Goal: Task Accomplishment & Management: Manage account settings

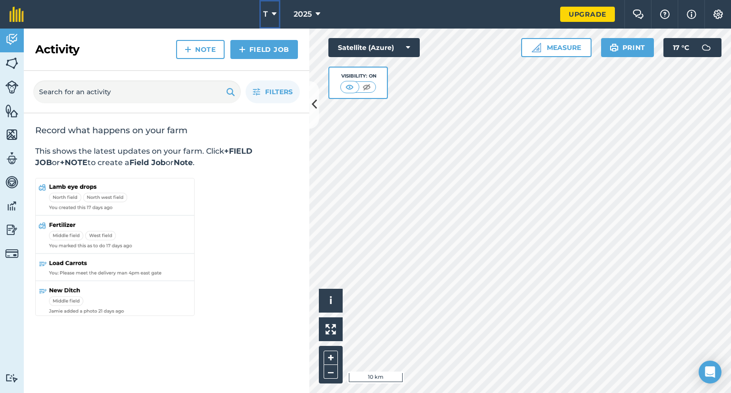
click at [271, 14] on button "T" at bounding box center [270, 14] width 21 height 29
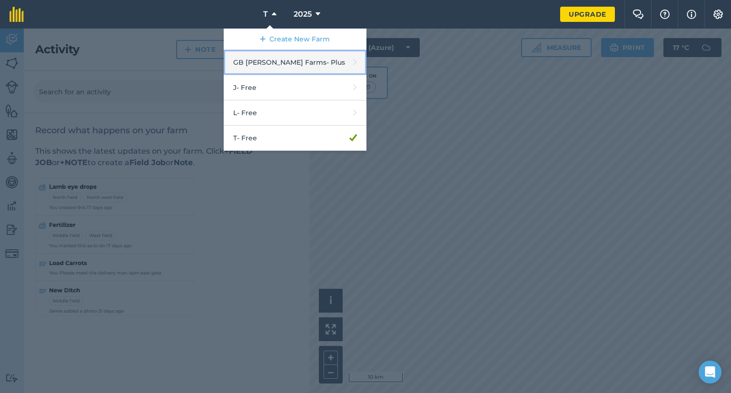
click at [275, 56] on link "GB [PERSON_NAME] Farms - Plus" at bounding box center [295, 62] width 143 height 25
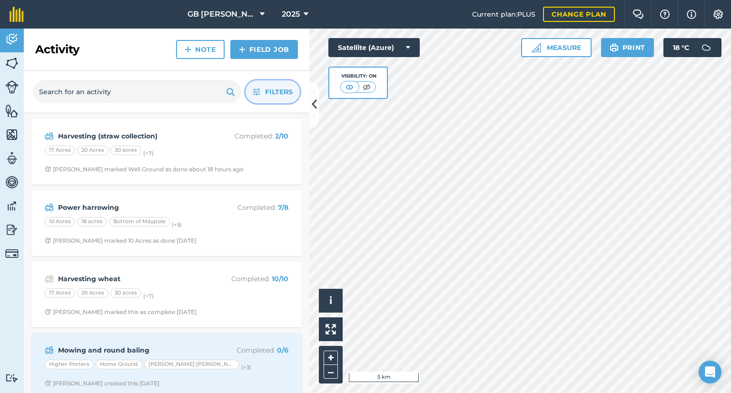
click at [267, 89] on span "Filters" at bounding box center [279, 92] width 28 height 10
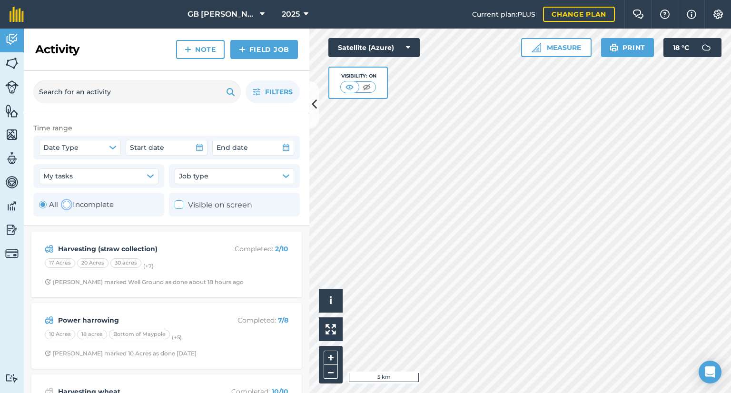
click at [82, 206] on label "Incomplete" at bounding box center [88, 204] width 51 height 11
radio input "false"
radio input "true"
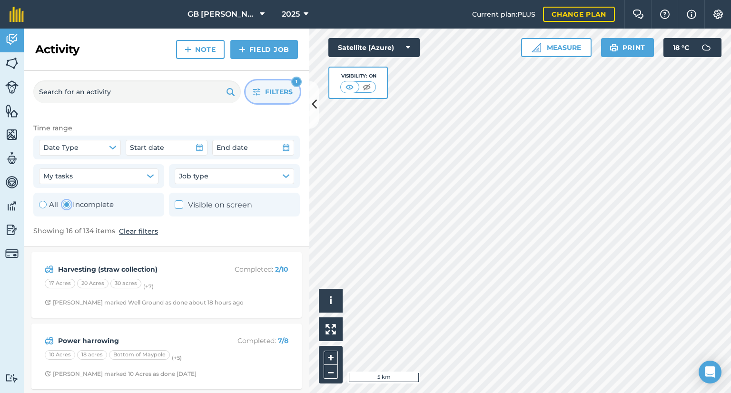
click at [280, 93] on span "Filters" at bounding box center [279, 92] width 28 height 10
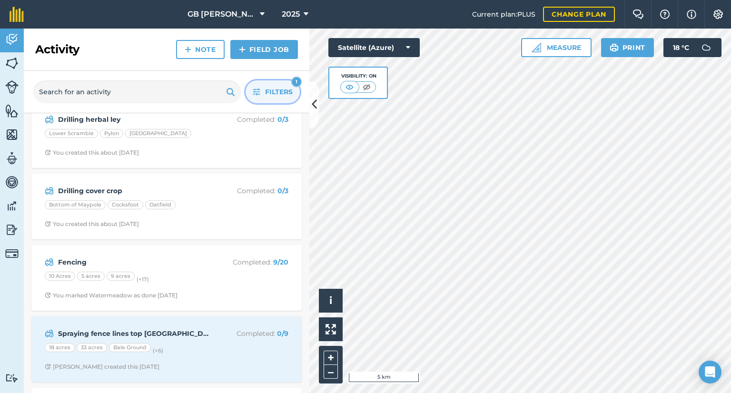
scroll to position [659, 0]
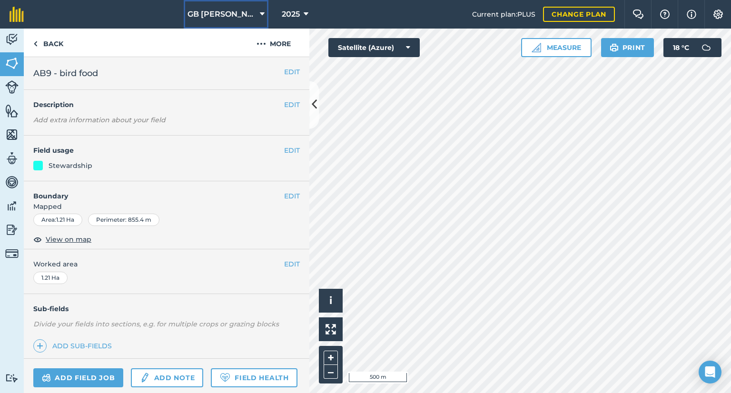
click at [234, 9] on span "GB [PERSON_NAME] Farms" at bounding box center [222, 14] width 69 height 11
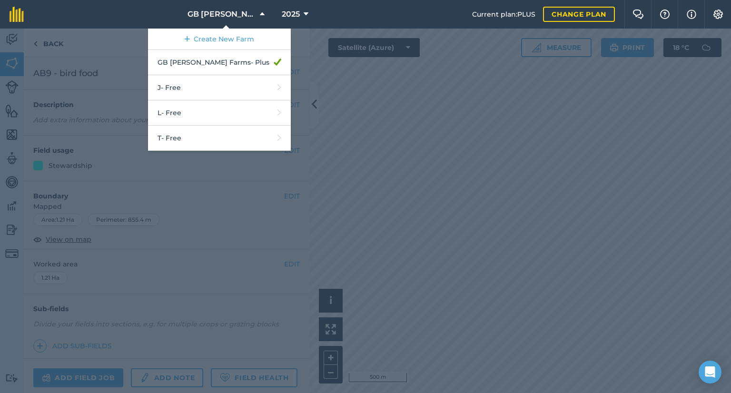
click at [277, 18] on div "2025" at bounding box center [295, 14] width 53 height 29
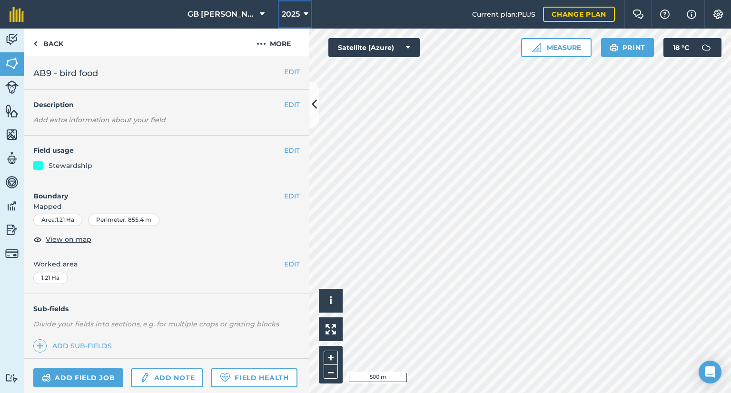
click at [289, 18] on span "2025" at bounding box center [291, 14] width 18 height 11
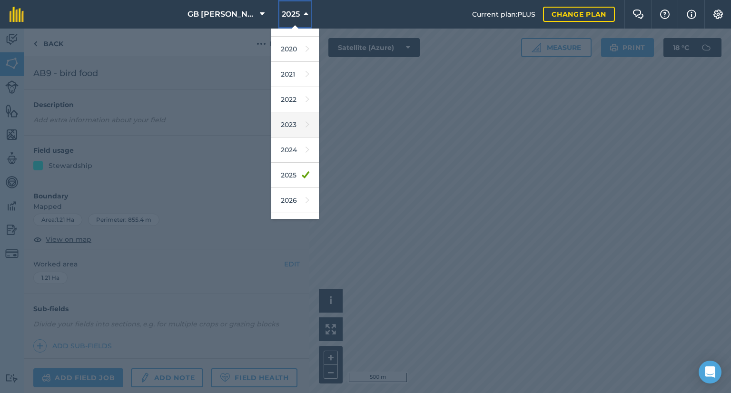
scroll to position [67, 0]
click at [289, 196] on link "2026" at bounding box center [295, 201] width 48 height 25
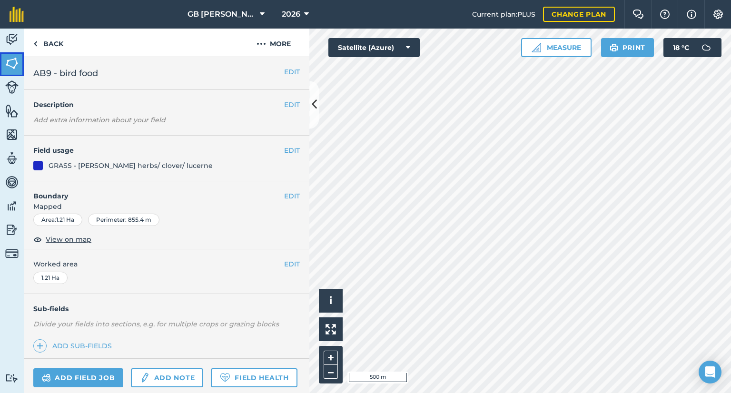
click at [10, 70] on img at bounding box center [11, 63] width 13 height 14
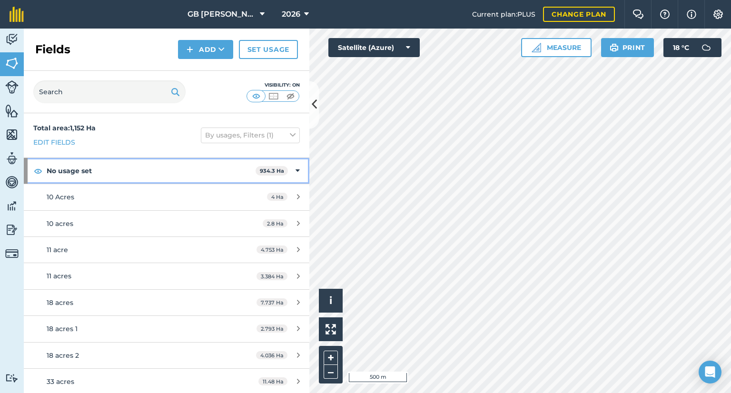
click at [216, 178] on strong "No usage set" at bounding box center [151, 171] width 209 height 26
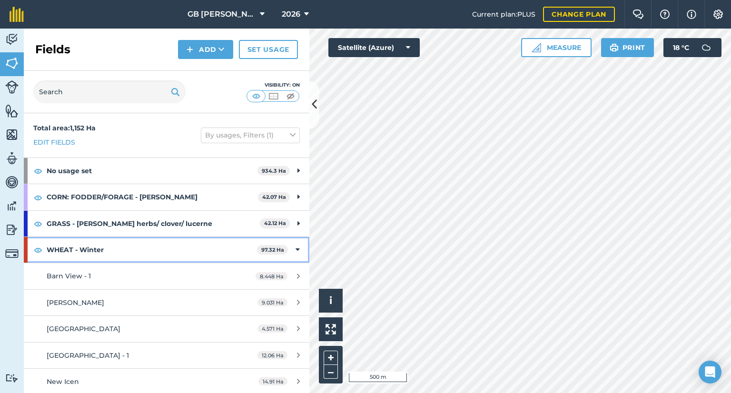
click at [281, 252] on div "WHEAT - Winter 97.32 Ha" at bounding box center [167, 250] width 286 height 26
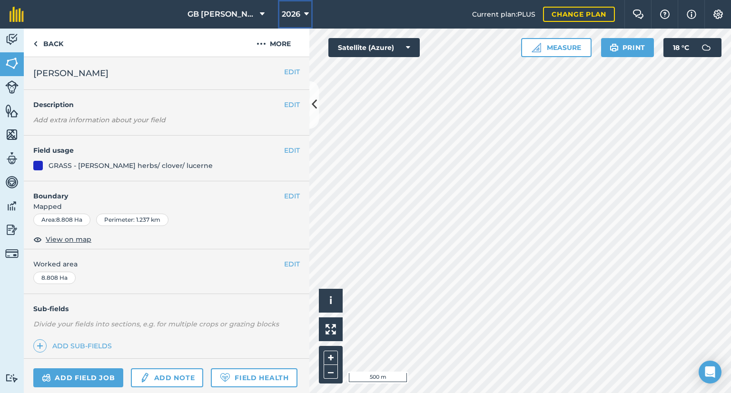
click at [284, 14] on span "2026" at bounding box center [291, 14] width 19 height 11
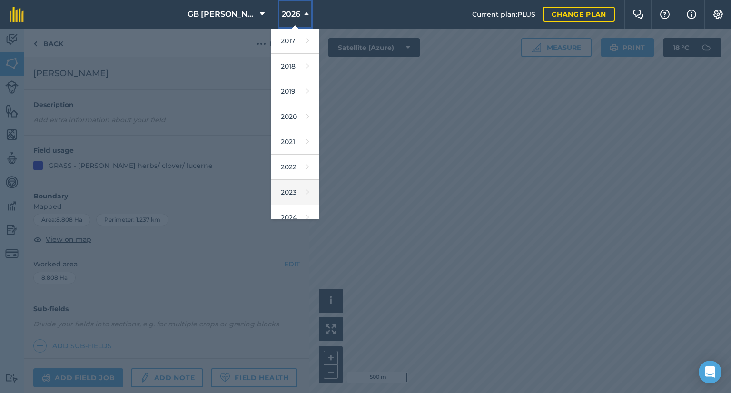
scroll to position [36, 0]
click at [293, 205] on link "2025" at bounding box center [295, 206] width 48 height 25
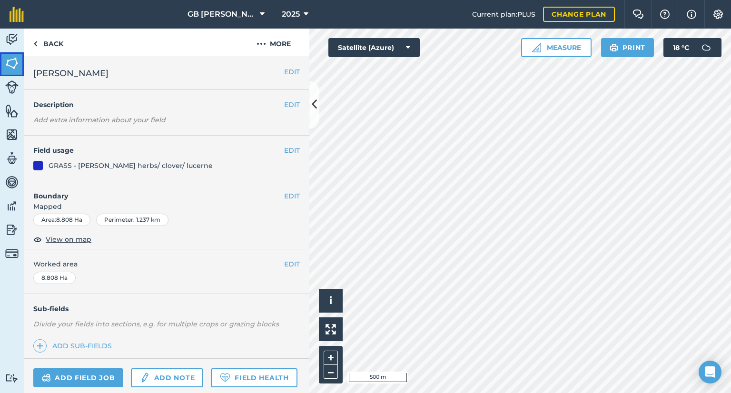
click at [14, 58] on img at bounding box center [11, 63] width 13 height 14
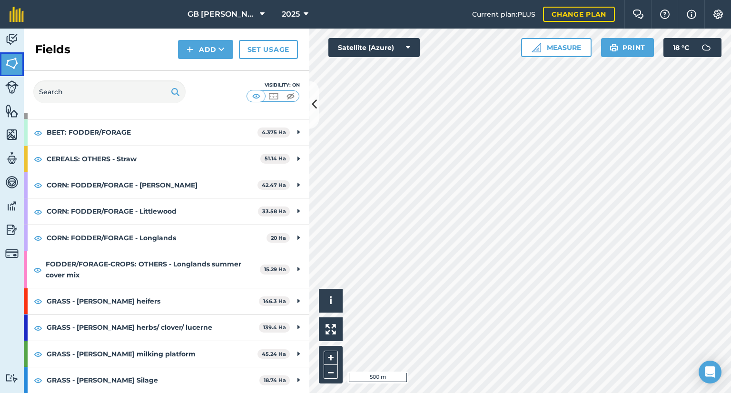
scroll to position [66, 0]
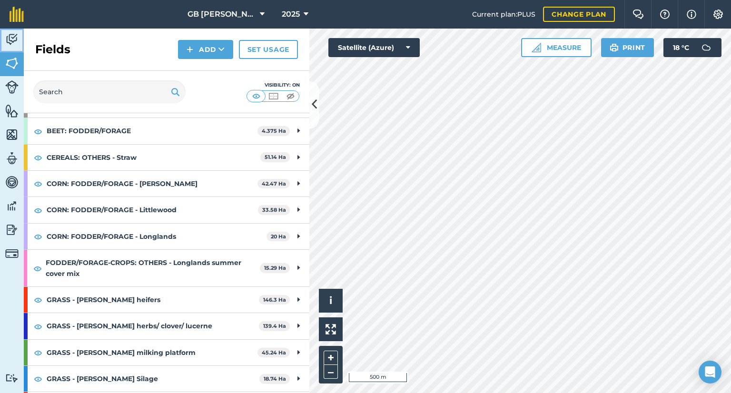
click at [13, 44] on img at bounding box center [11, 39] width 13 height 14
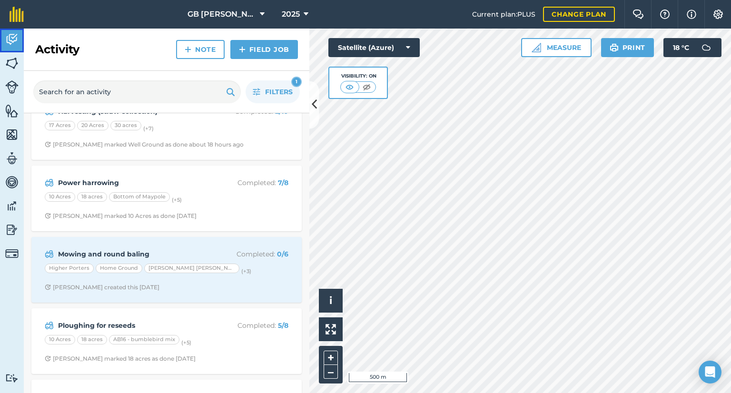
scroll to position [25, 0]
click at [262, 89] on button "Filters 1" at bounding box center [273, 91] width 54 height 23
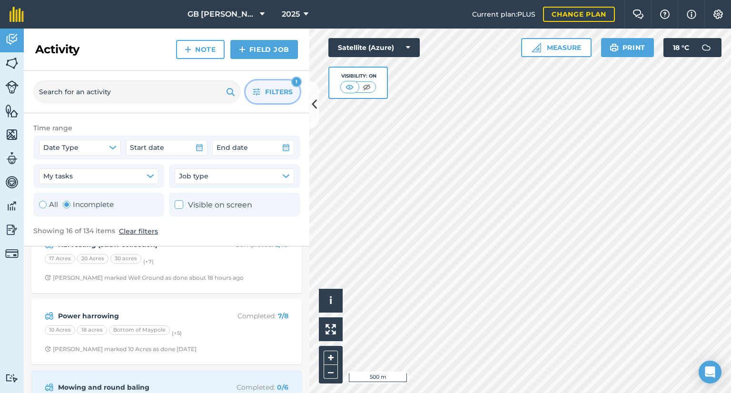
click at [86, 200] on label "Incomplete" at bounding box center [88, 204] width 51 height 11
click at [106, 92] on input "text" at bounding box center [137, 91] width 208 height 23
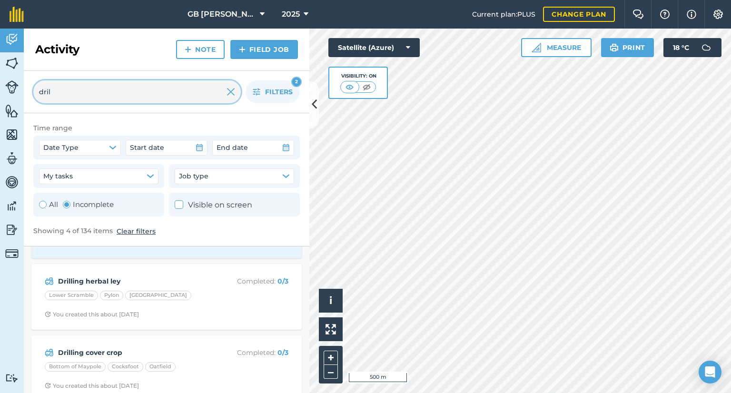
scroll to position [144, 0]
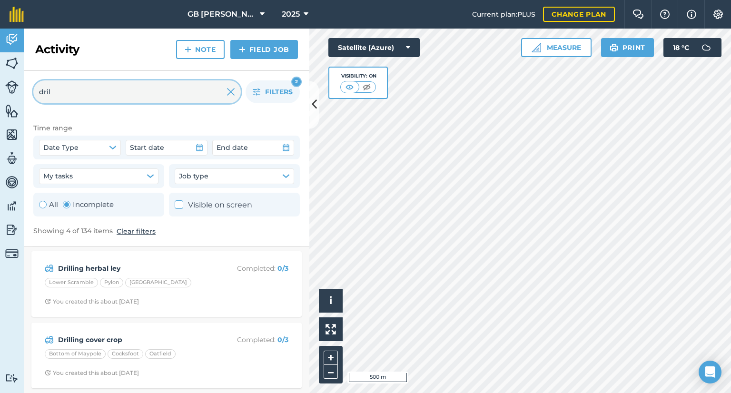
type input "dril"
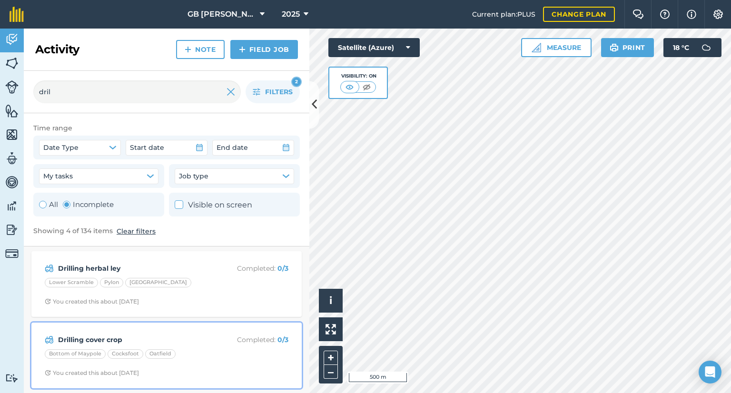
click at [204, 342] on strong "Drilling cover crop" at bounding box center [133, 340] width 151 height 10
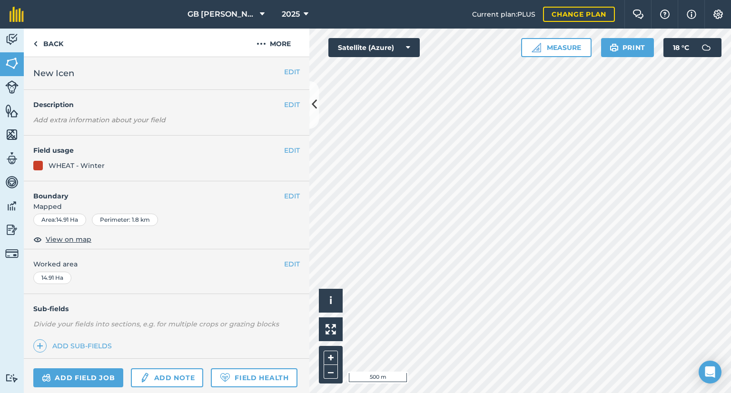
scroll to position [108, 0]
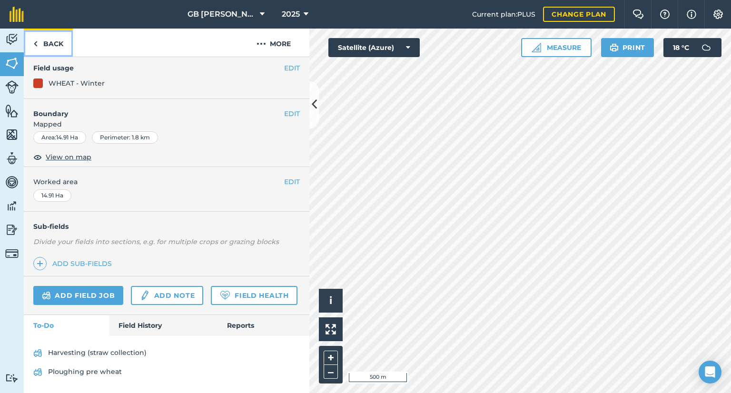
click at [47, 35] on link "Back" at bounding box center [48, 43] width 49 height 28
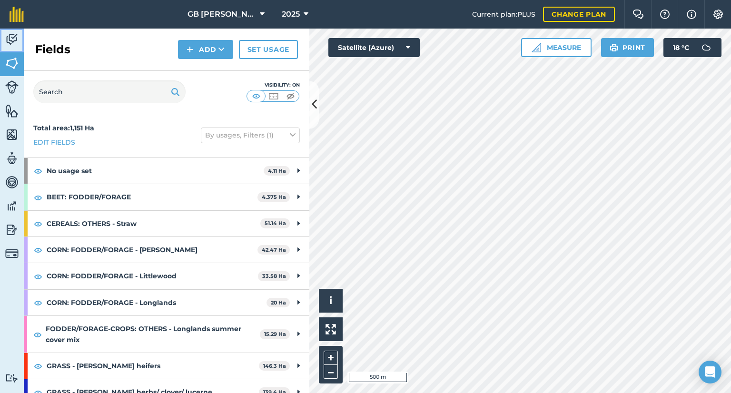
click at [4, 32] on link "Activity" at bounding box center [12, 41] width 24 height 24
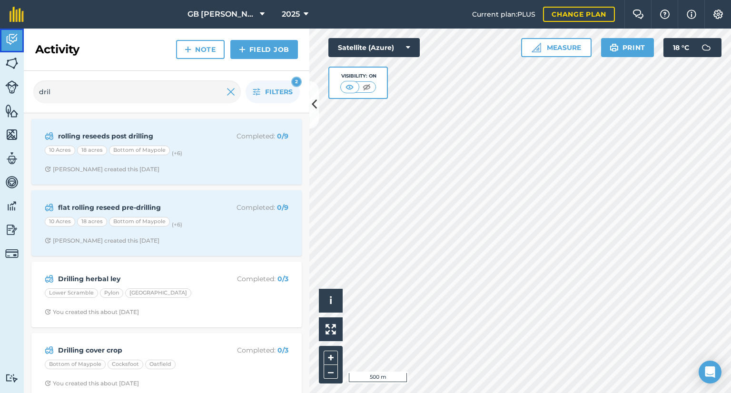
scroll to position [10, 0]
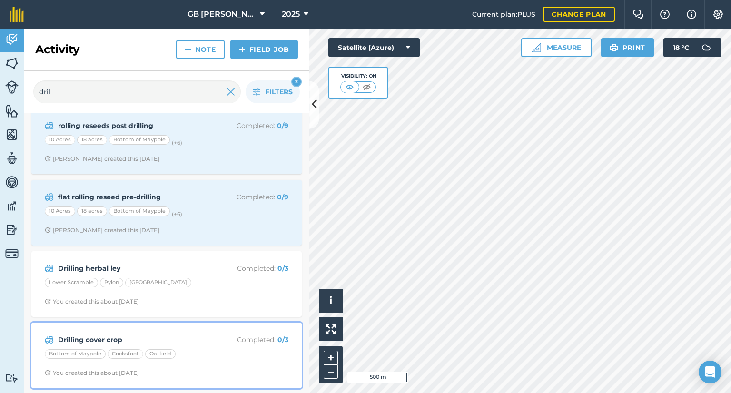
click at [215, 343] on p "Completed : 0 / 3" at bounding box center [251, 340] width 76 height 10
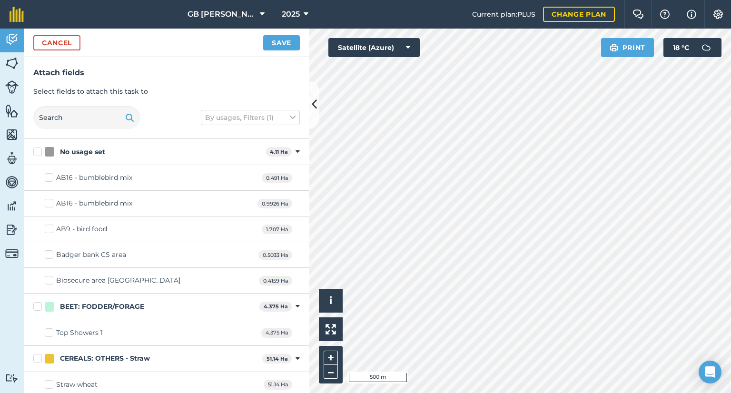
checkbox input "true"
click at [278, 44] on button "Save" at bounding box center [281, 42] width 37 height 15
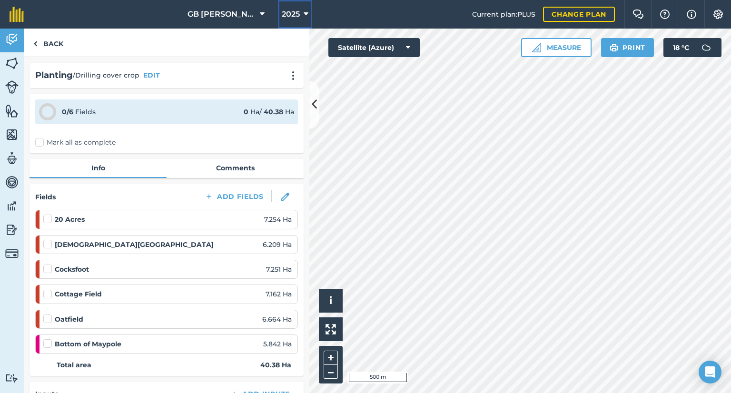
click at [297, 10] on span "2025" at bounding box center [291, 14] width 18 height 11
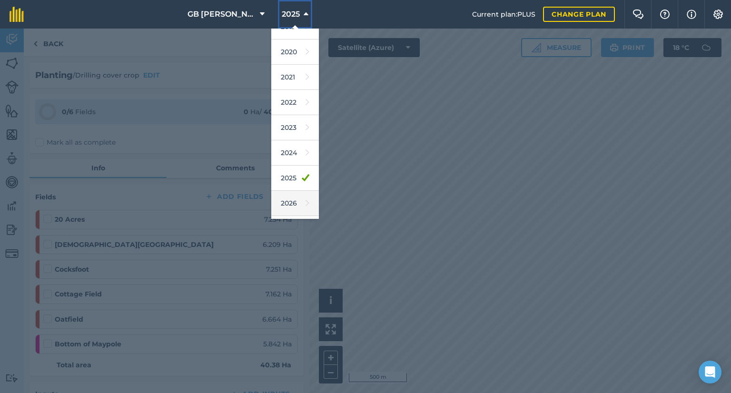
scroll to position [65, 0]
click at [291, 202] on link "2026" at bounding box center [295, 203] width 48 height 25
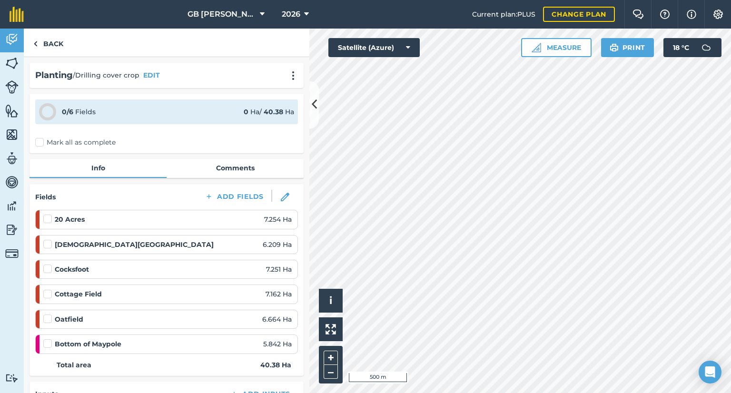
click at [54, 58] on div "Planting / Drilling cover crop EDIT 0 / 6 Fields 0 Ha / 40.38 [PERSON_NAME] all…" at bounding box center [167, 225] width 286 height 336
click at [47, 33] on link "Back" at bounding box center [48, 43] width 49 height 28
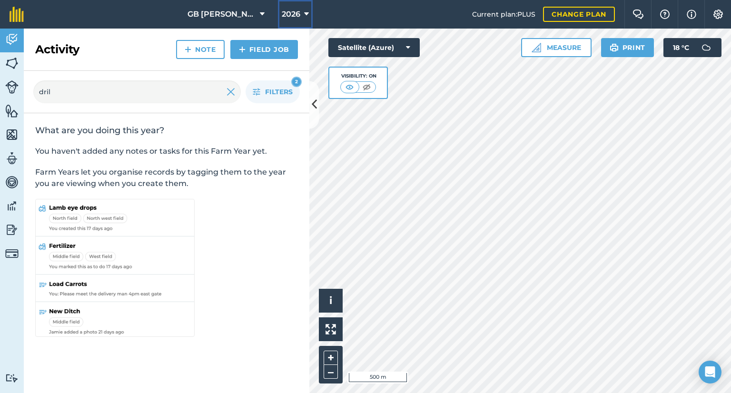
click at [297, 11] on span "2026" at bounding box center [291, 14] width 19 height 11
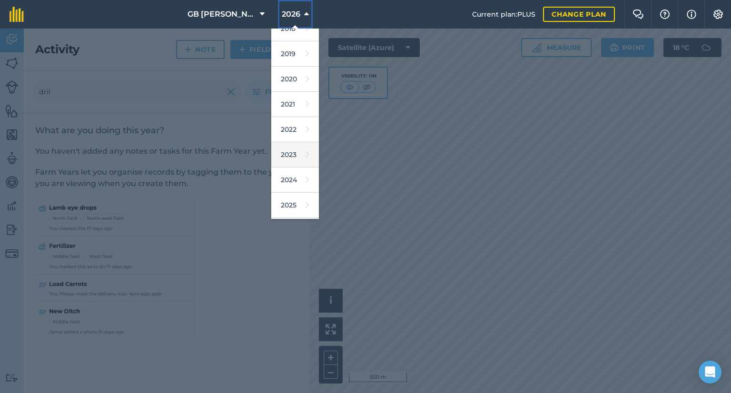
scroll to position [44, 0]
click at [290, 192] on link "2025" at bounding box center [295, 199] width 48 height 25
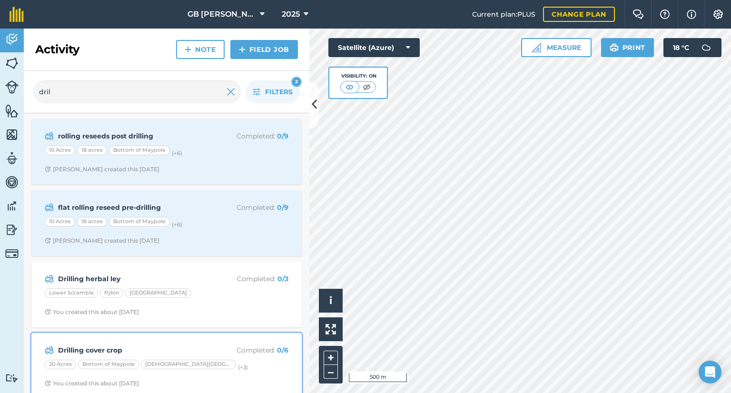
click at [239, 347] on p "Completed : 0 / 6" at bounding box center [251, 350] width 76 height 10
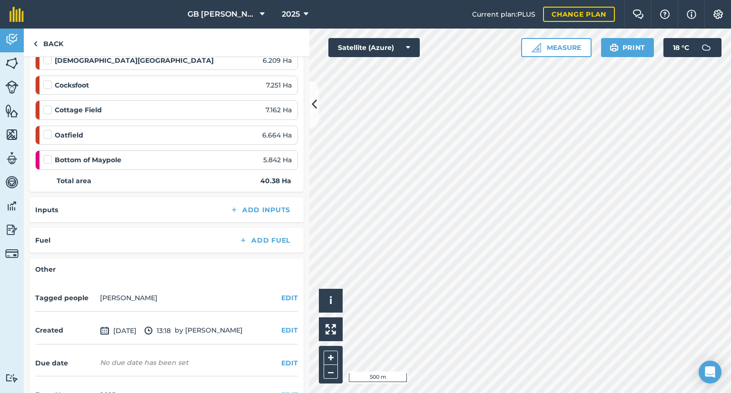
scroll to position [185, 0]
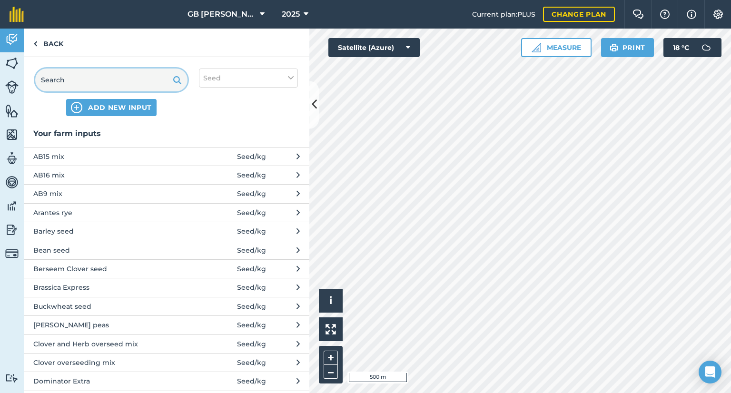
click at [57, 83] on input "text" at bounding box center [111, 80] width 152 height 23
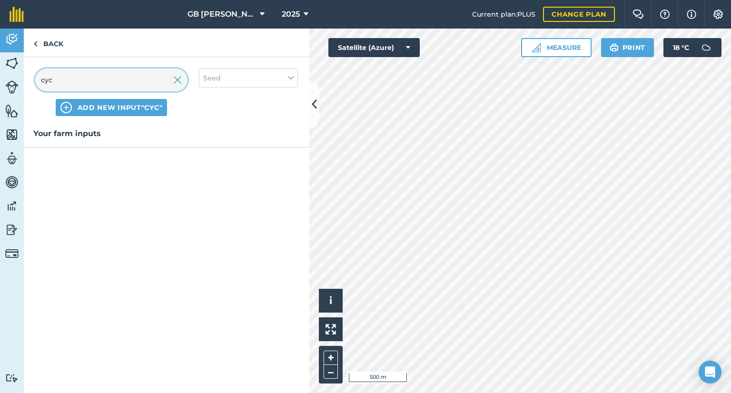
type input "cyc"
click at [94, 110] on span "ADD NEW INPUT "cyc"" at bounding box center [120, 108] width 85 height 10
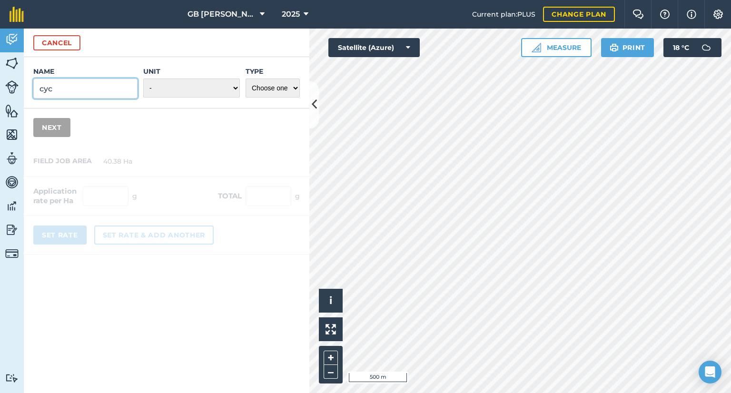
drag, startPoint x: 71, startPoint y: 85, endPoint x: 23, endPoint y: 90, distance: 48.4
click at [23, 90] on div "Activity Fields Livestock Features Maps Team Vehicles Data Reporting Billing Tu…" at bounding box center [365, 211] width 731 height 365
type input "Cyclone"
click at [197, 77] on div "Unit - Grams/g Kilograms/kg Metric tonnes/t Millilitres/ml Litres/L Ounces/oz P…" at bounding box center [191, 83] width 97 height 32
click at [196, 83] on select "- Grams/g Kilograms/kg Metric tonnes/t Millilitres/ml Litres/L Ounces/oz Pounds…" at bounding box center [191, 88] width 97 height 19
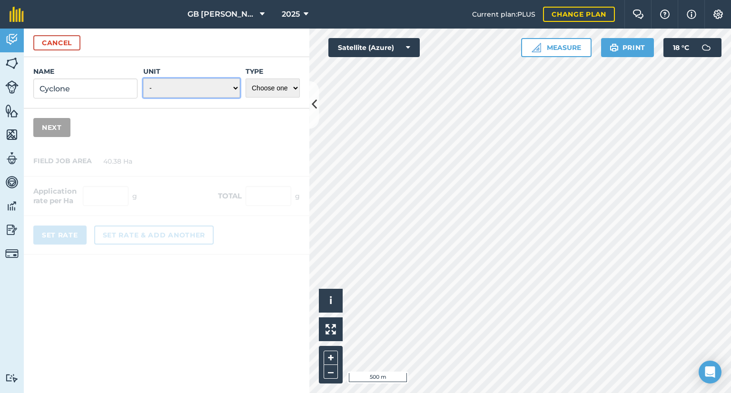
select select "KILOGRAMS"
click at [144, 79] on select "- Grams/g Kilograms/kg Metric tonnes/t Millilitres/ml Litres/L Ounces/oz Pounds…" at bounding box center [191, 88] width 97 height 19
click at [260, 93] on select "Choose one Fertilizer Seed Spray Fuel Other" at bounding box center [273, 88] width 54 height 19
select select "SEED"
click at [246, 79] on select "Choose one Fertilizer Seed Spray Fuel Other" at bounding box center [273, 88] width 54 height 19
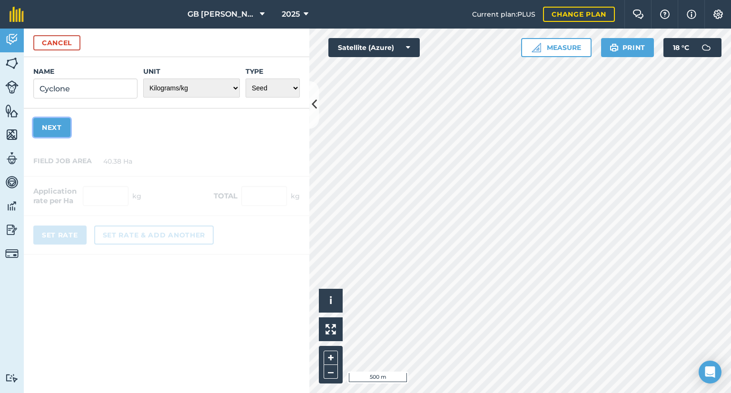
click at [57, 124] on button "Next" at bounding box center [51, 127] width 37 height 19
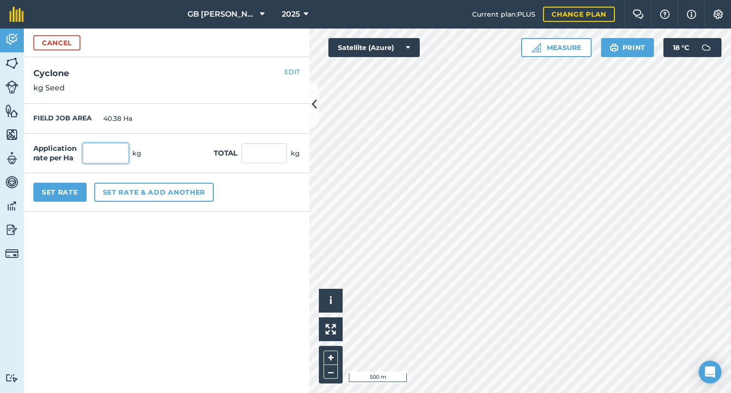
click at [114, 146] on input "text" at bounding box center [106, 153] width 46 height 20
type input "22"
type input "888.36"
click at [144, 246] on form "Cancel Name Cyclone Unit - Grams/g Kilograms/kg Metric tonnes/t Millilitres/ml …" at bounding box center [167, 211] width 286 height 365
click at [63, 188] on button "Set Rate" at bounding box center [59, 192] width 53 height 19
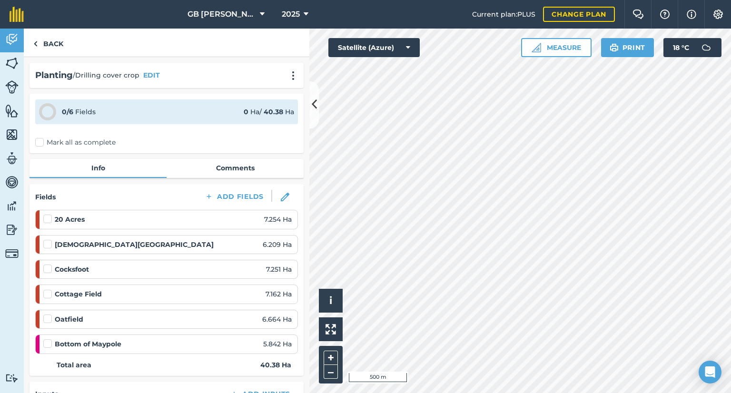
click at [63, 188] on div "Fields Add Fields 20 Acres 7.254 [GEOGRAPHIC_DATA] 6.209 [GEOGRAPHIC_DATA] 7.25…" at bounding box center [167, 280] width 274 height 192
click at [53, 51] on link "Back" at bounding box center [48, 43] width 49 height 28
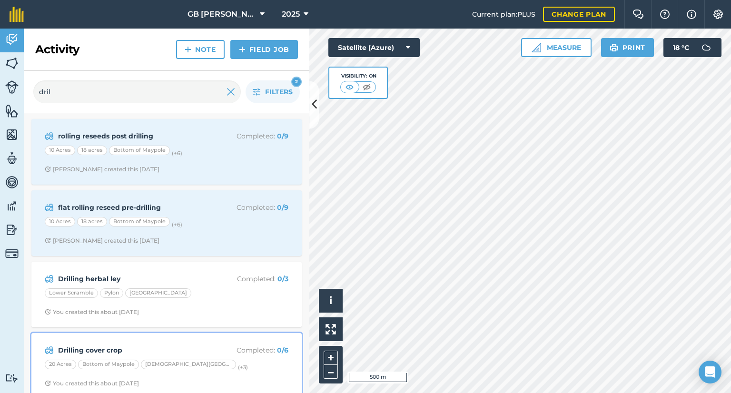
click at [213, 345] on p "Completed : 0 / 6" at bounding box center [251, 350] width 76 height 10
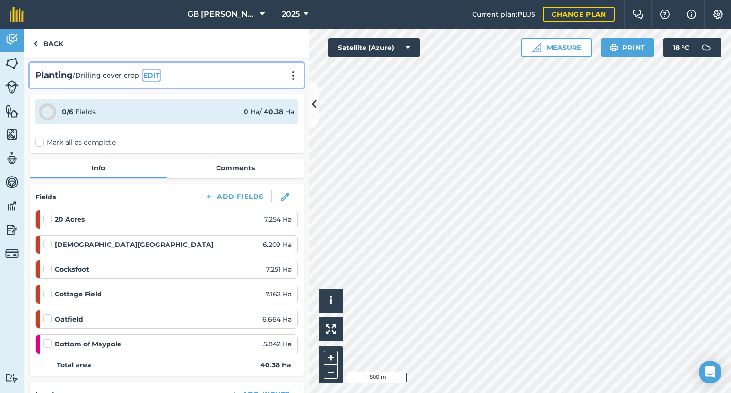
click at [150, 74] on button "EDIT" at bounding box center [151, 75] width 17 height 10
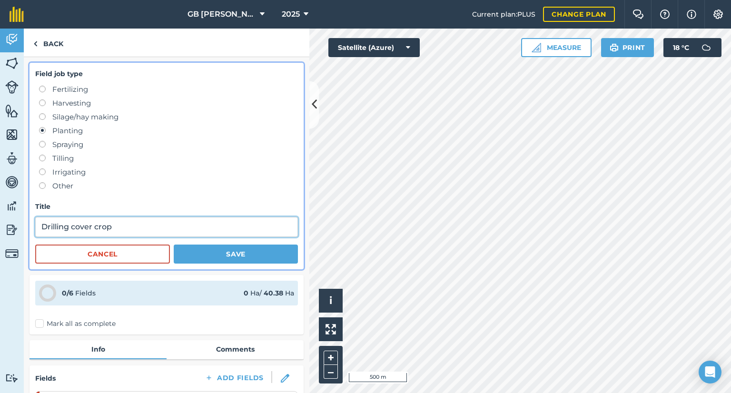
click at [141, 219] on input "Drilling cover crop" at bounding box center [166, 227] width 263 height 20
type input "Drilling cover crop - drill first?"
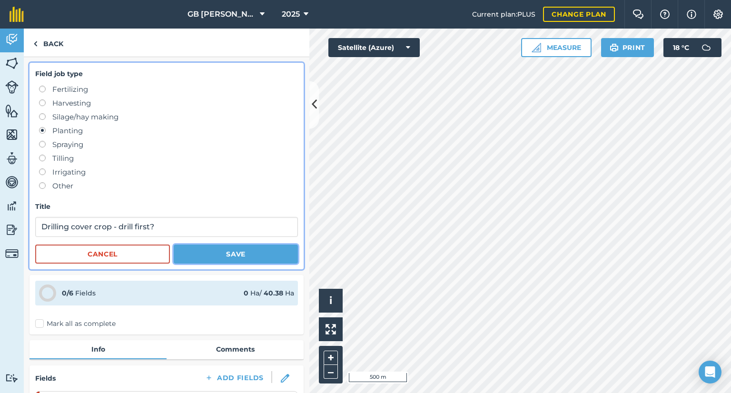
click at [246, 257] on button "Save" at bounding box center [236, 254] width 124 height 19
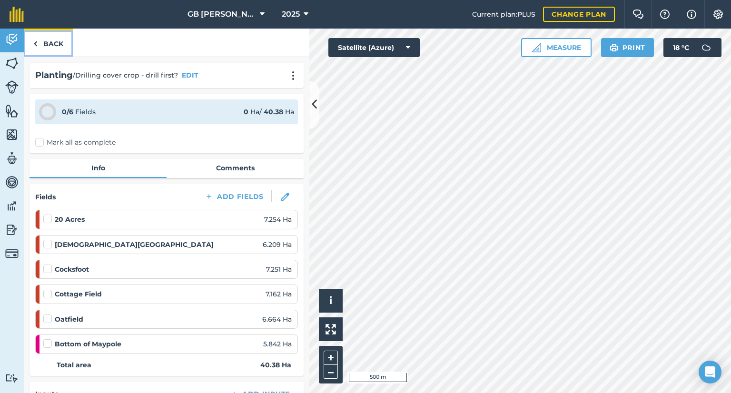
click at [54, 47] on link "Back" at bounding box center [48, 43] width 49 height 28
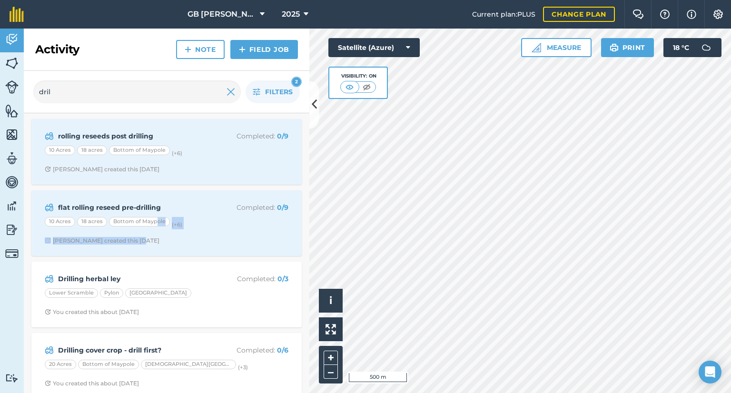
drag, startPoint x: 138, startPoint y: 257, endPoint x: 156, endPoint y: 223, distance: 38.6
click at [156, 223] on div "rolling reseeds post drilling Completed : 0 / 9 10 Acres 18 acres Bottom of May…" at bounding box center [167, 258] width 286 height 291
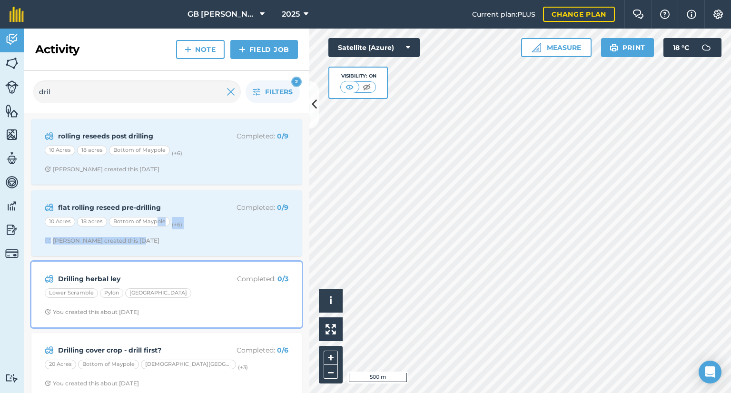
click at [212, 296] on div "Lower Scramble Pylon [GEOGRAPHIC_DATA]" at bounding box center [167, 295] width 244 height 12
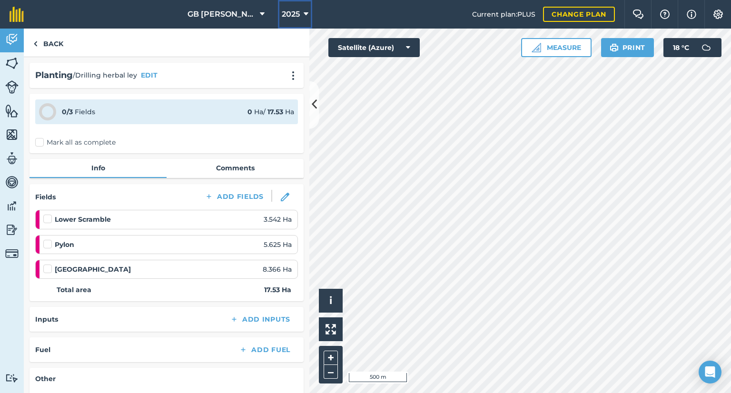
click at [287, 18] on span "2025" at bounding box center [291, 14] width 18 height 11
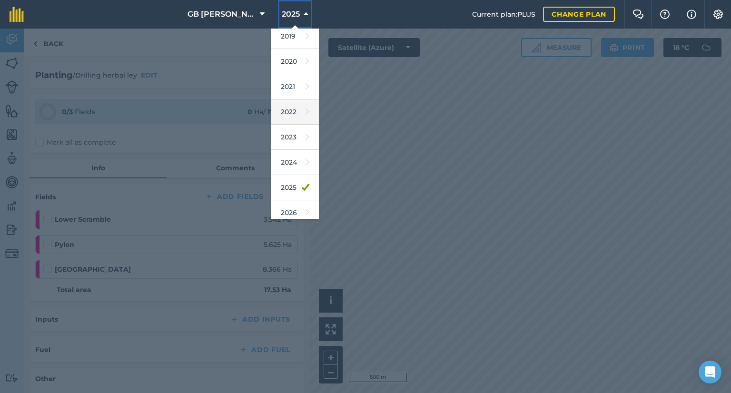
scroll to position [59, 0]
click at [291, 210] on link "2026" at bounding box center [295, 209] width 48 height 25
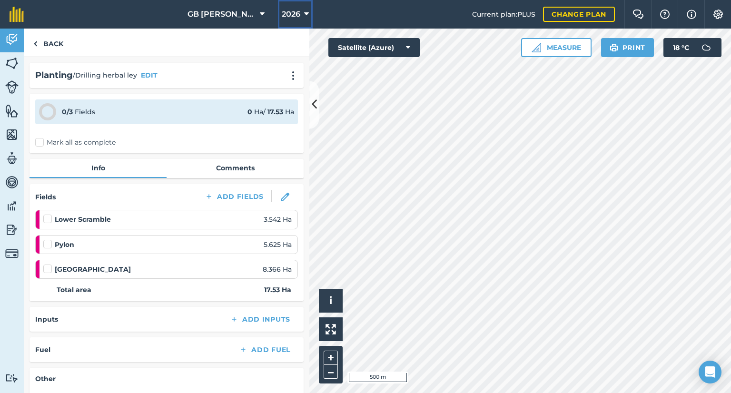
click at [292, 14] on span "2026" at bounding box center [291, 14] width 19 height 11
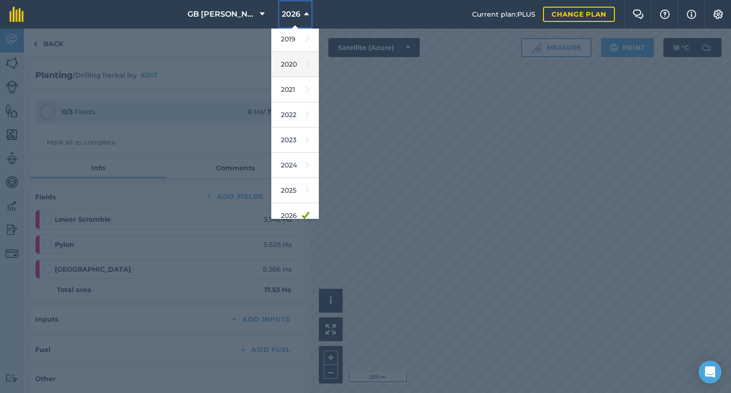
scroll to position [86, 0]
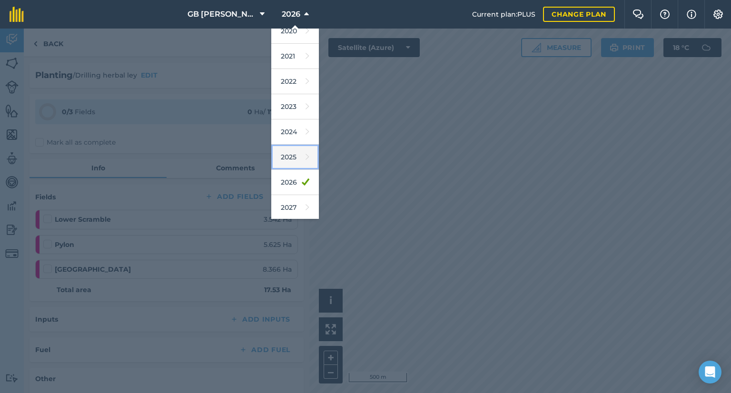
click at [291, 157] on link "2025" at bounding box center [295, 157] width 48 height 25
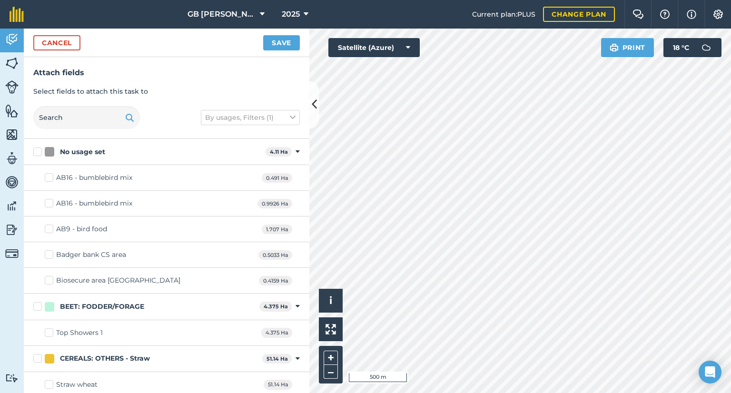
checkbox input "true"
click at [66, 50] on div "Cancel Save" at bounding box center [167, 43] width 286 height 29
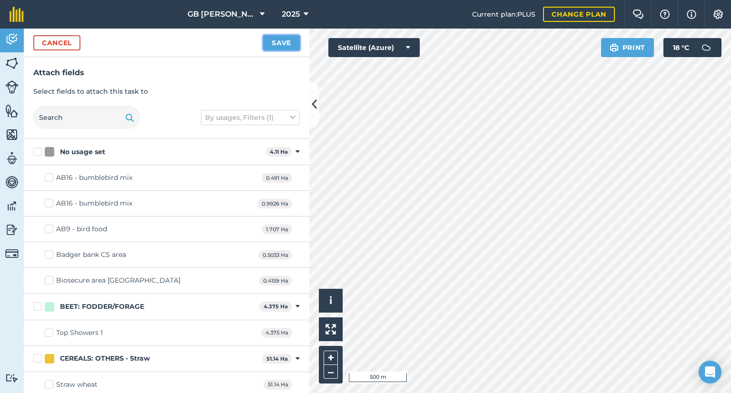
click at [293, 42] on button "Save" at bounding box center [281, 42] width 37 height 15
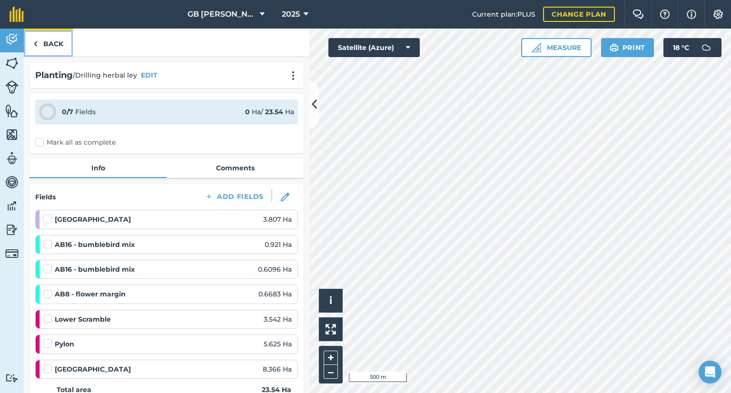
click at [62, 43] on link "Back" at bounding box center [48, 43] width 49 height 28
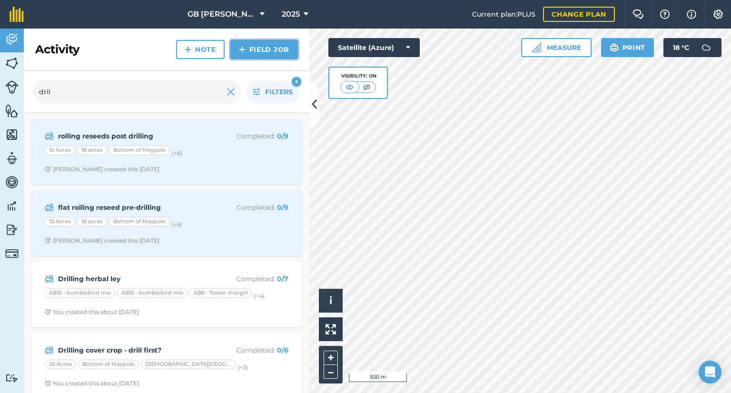
click at [260, 50] on link "Field Job" at bounding box center [264, 49] width 68 height 19
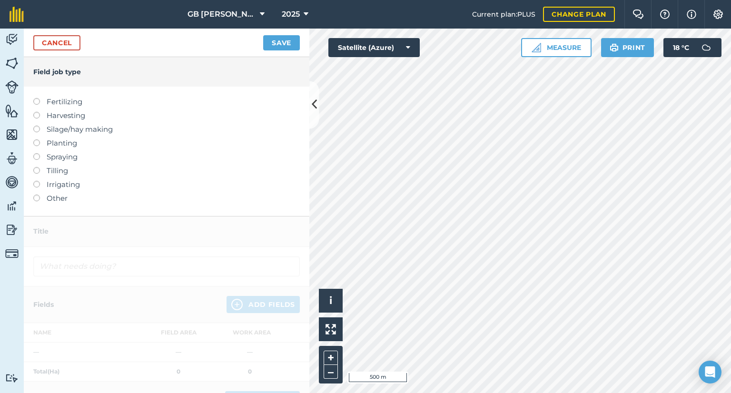
click at [58, 145] on label "Planting" at bounding box center [166, 143] width 267 height 11
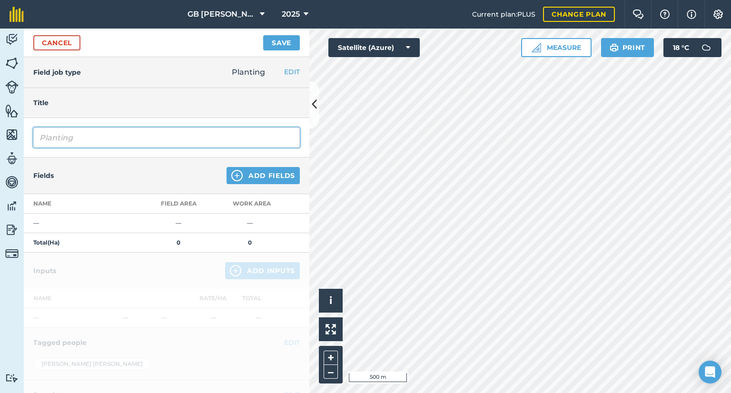
click at [90, 140] on input "Planting" at bounding box center [166, 138] width 267 height 20
type input "P"
type input "Drilling Dominator"
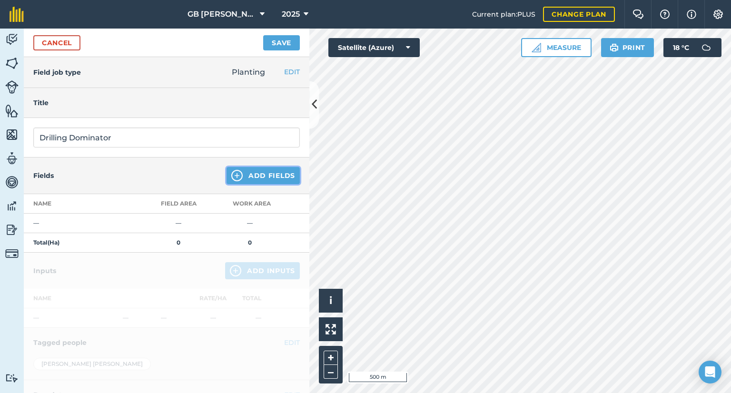
click at [236, 176] on button "Add Fields" at bounding box center [263, 175] width 73 height 17
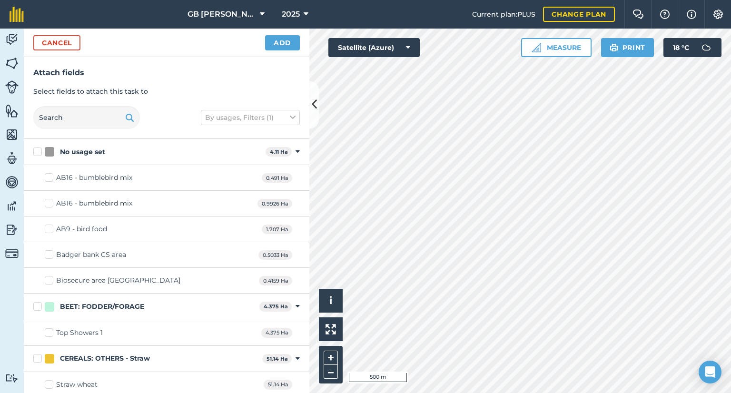
checkbox input "true"
click at [289, 47] on button "Add" at bounding box center [282, 42] width 35 height 15
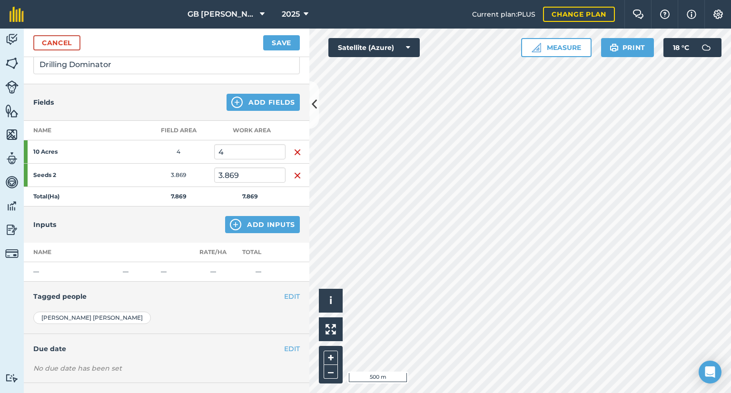
scroll to position [76, 0]
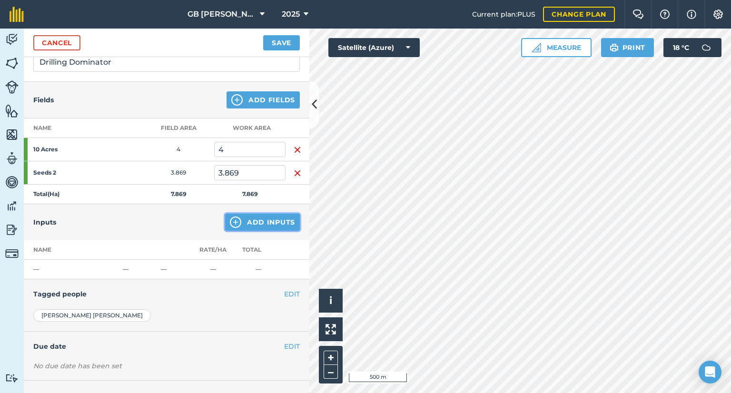
click at [270, 227] on button "Add Inputs" at bounding box center [262, 222] width 75 height 17
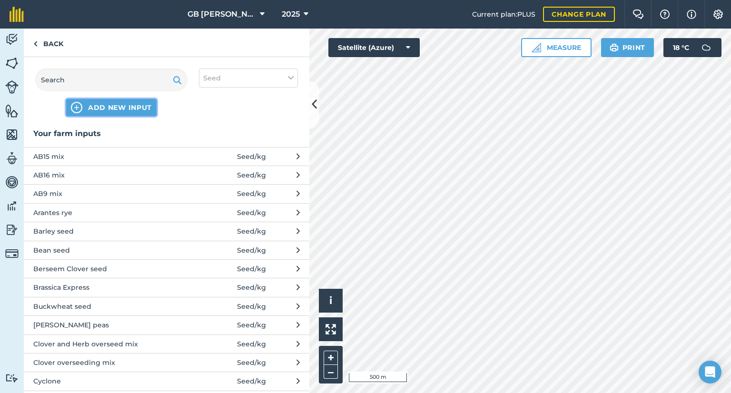
click at [104, 110] on span "ADD NEW INPUT" at bounding box center [120, 108] width 64 height 10
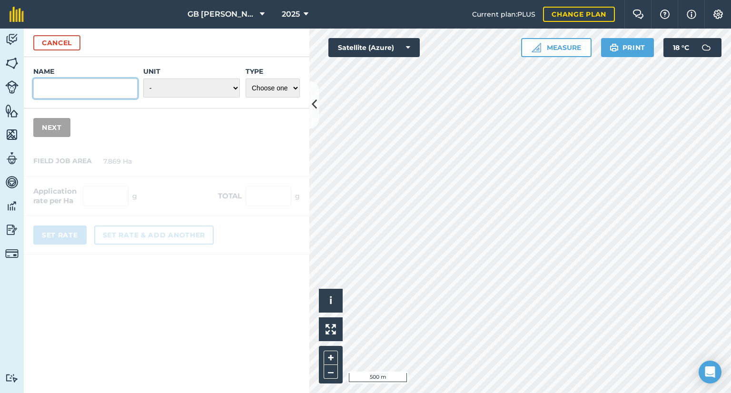
click at [99, 91] on input "Name" at bounding box center [85, 89] width 104 height 20
type input "Dominator extra"
click at [174, 88] on select "- Grams/g Kilograms/kg Metric tonnes/t Millilitres/ml Litres/L Ounces/oz Pounds…" at bounding box center [191, 88] width 97 height 19
select select "KILOGRAMS"
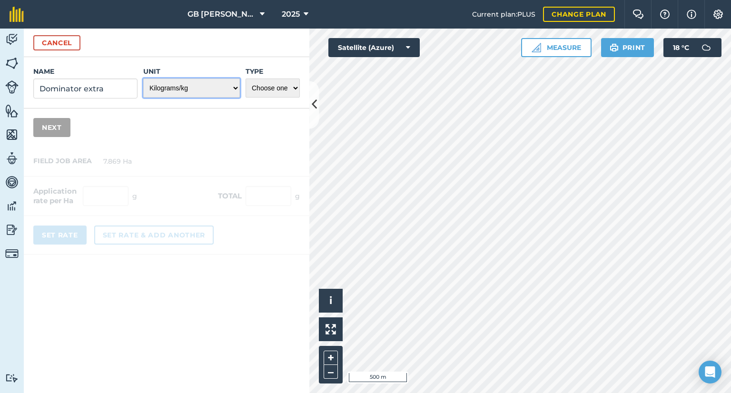
click at [144, 79] on select "- Grams/g Kilograms/kg Metric tonnes/t Millilitres/ml Litres/L Ounces/oz Pounds…" at bounding box center [191, 88] width 97 height 19
click at [253, 105] on div "Name Dominator extra Unit - Grams/g Kilograms/kg Metric tonnes/t Millilitres/ml…" at bounding box center [167, 82] width 286 height 51
click at [263, 89] on select "Choose one Fertilizer Seed Spray Fuel Other" at bounding box center [273, 88] width 54 height 19
select select "SEED"
click at [246, 79] on select "Choose one Fertilizer Seed Spray Fuel Other" at bounding box center [273, 88] width 54 height 19
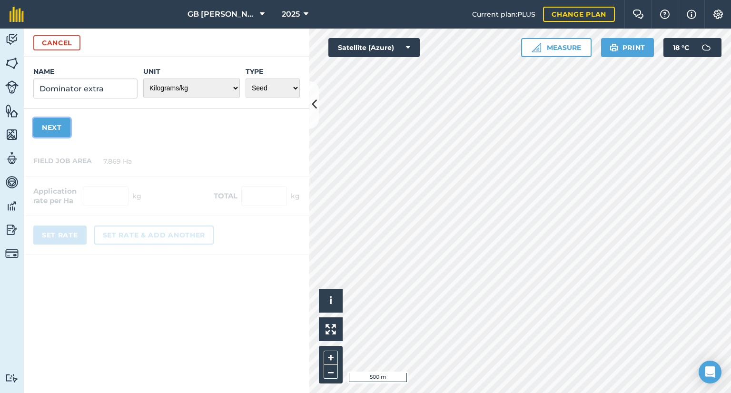
click at [52, 126] on button "Next" at bounding box center [51, 127] width 37 height 19
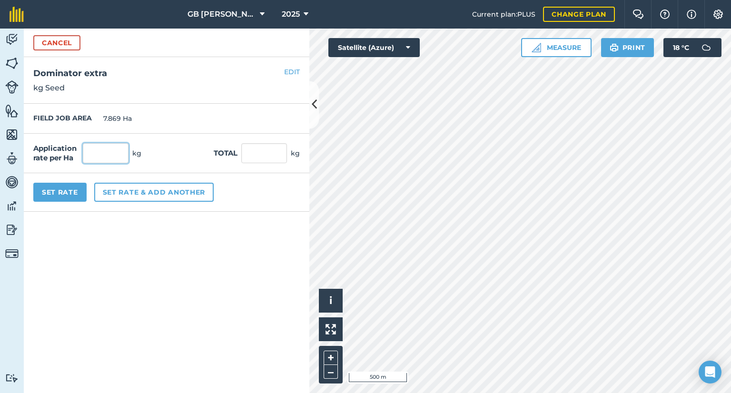
click at [108, 146] on input "text" at bounding box center [106, 153] width 46 height 20
type input "33"
type input "259.677"
click at [119, 225] on form "Cancel Name Dominator extra Unit - Grams/g Kilograms/kg Metric tonnes/t Millili…" at bounding box center [167, 211] width 286 height 365
click at [63, 190] on button "Set Rate" at bounding box center [59, 192] width 53 height 19
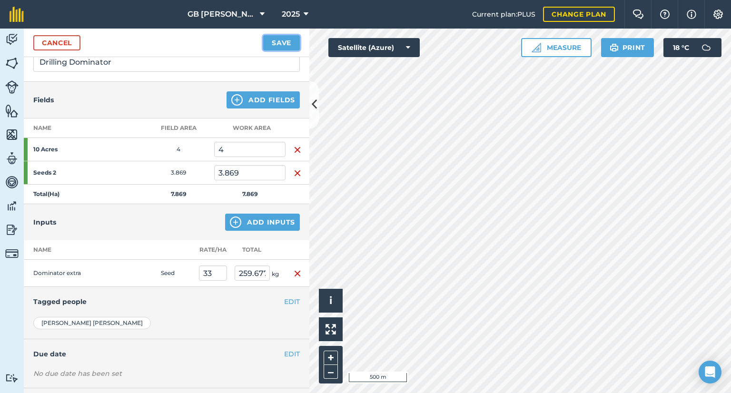
click at [281, 37] on button "Save" at bounding box center [281, 42] width 37 height 15
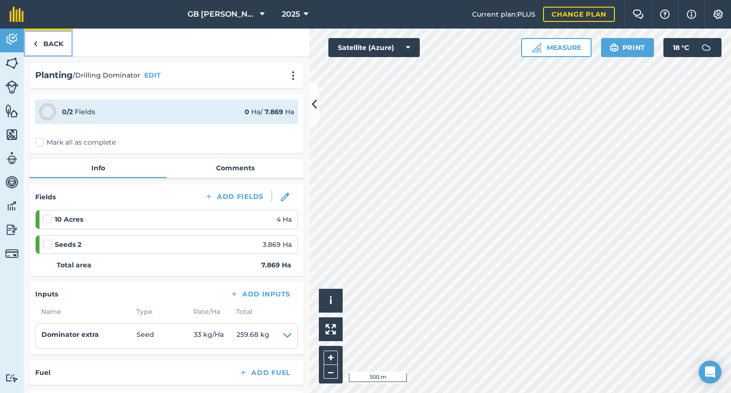
click at [46, 41] on link "Back" at bounding box center [48, 43] width 49 height 28
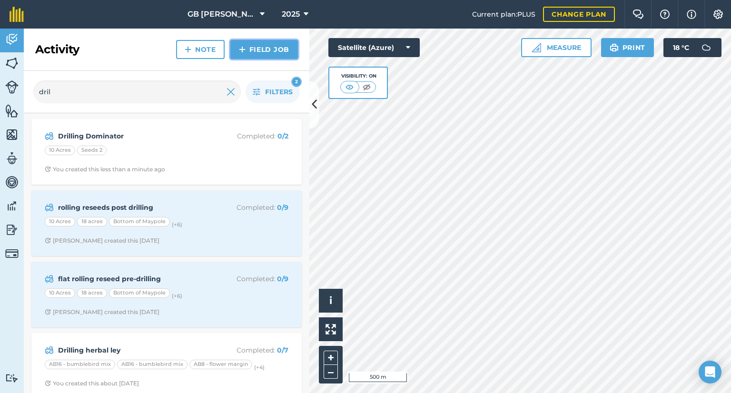
click at [266, 49] on link "Field Job" at bounding box center [264, 49] width 68 height 19
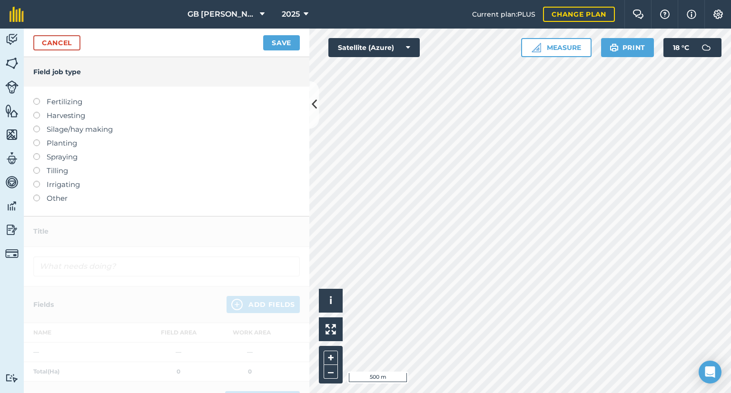
click at [62, 149] on label "Planting" at bounding box center [166, 143] width 267 height 11
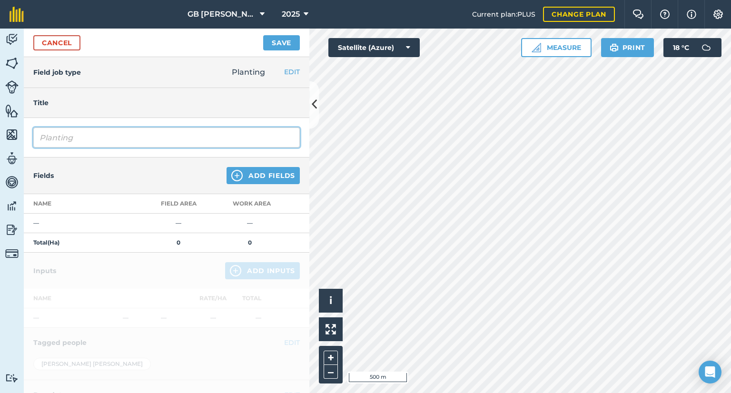
drag, startPoint x: 80, startPoint y: 138, endPoint x: 0, endPoint y: 160, distance: 82.9
click at [0, 160] on div "Activity Fields Livestock Features Maps Team Vehicles Data Reporting Billing Tu…" at bounding box center [365, 211] width 731 height 365
type input "Drilling Grass Maker"
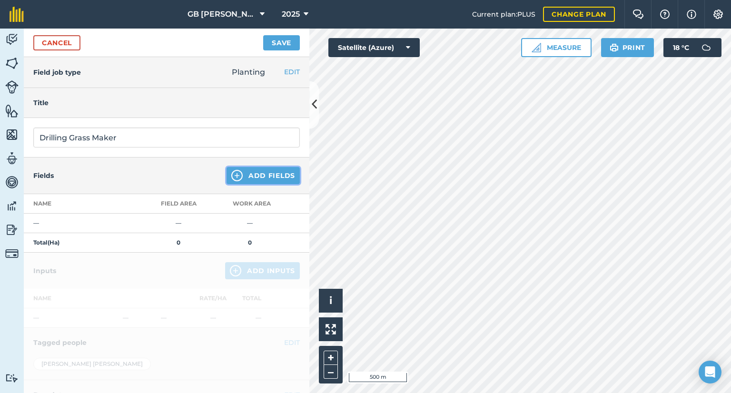
click at [265, 176] on button "Add Fields" at bounding box center [263, 175] width 73 height 17
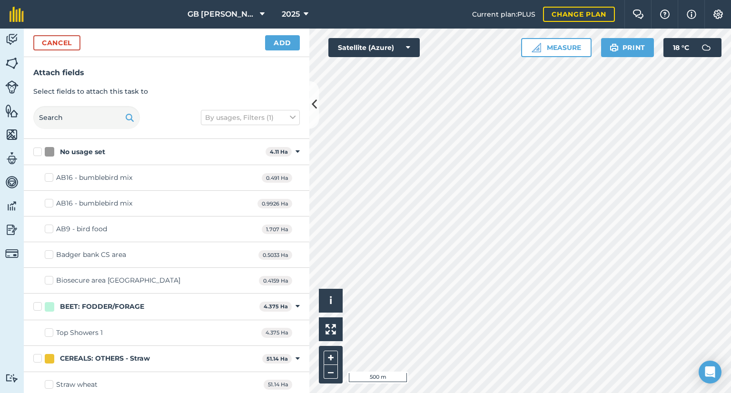
checkbox input "true"
click at [293, 39] on button "Add" at bounding box center [282, 42] width 35 height 15
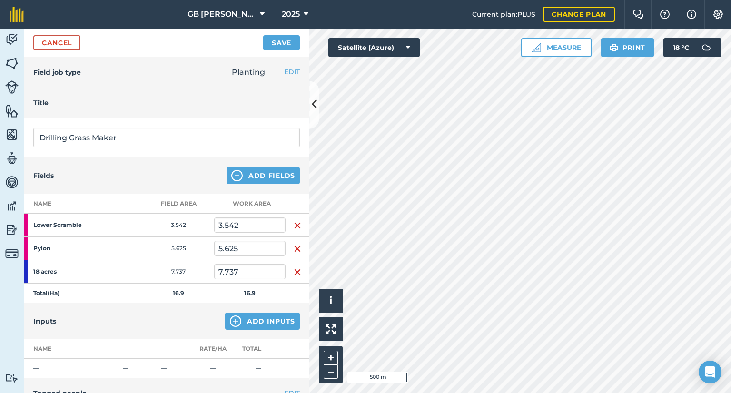
scroll to position [63, 0]
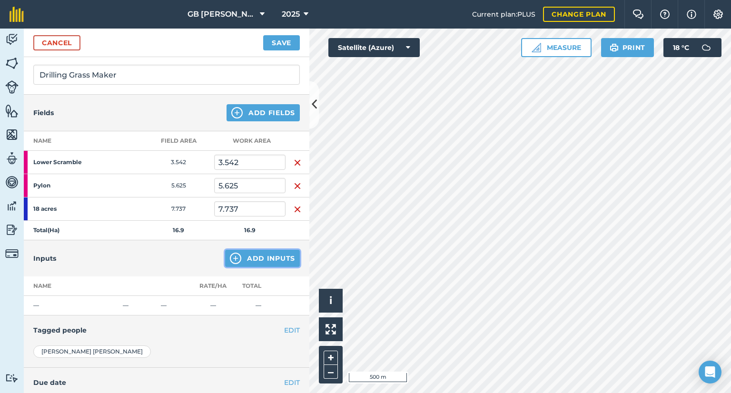
click at [250, 254] on button "Add Inputs" at bounding box center [262, 258] width 75 height 17
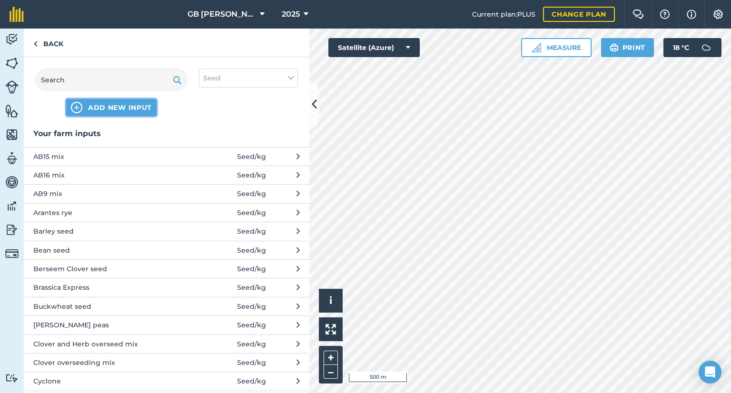
click at [88, 107] on span "ADD NEW INPUT" at bounding box center [120, 108] width 64 height 10
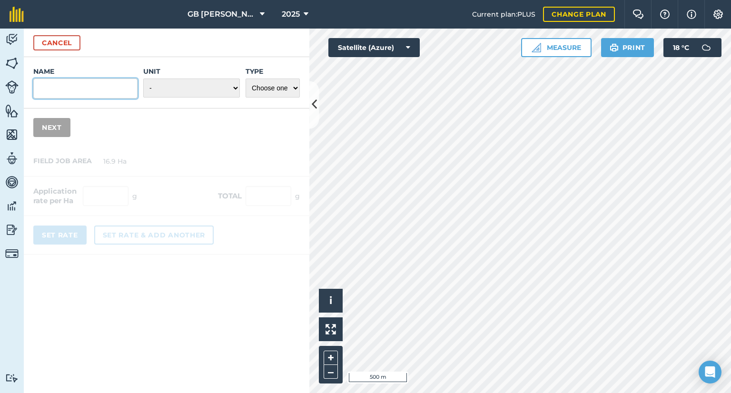
click at [84, 86] on input "Name" at bounding box center [85, 89] width 104 height 20
type input "Grassmaker"
click at [162, 98] on div "Unit - Grams/g Kilograms/kg Metric tonnes/t Millilitres/ml Litres/L Ounces/oz P…" at bounding box center [191, 83] width 97 height 32
click at [164, 94] on select "- Grams/g Kilograms/kg Metric tonnes/t Millilitres/ml Litres/L Ounces/oz Pounds…" at bounding box center [191, 88] width 97 height 19
select select "KILOGRAMS"
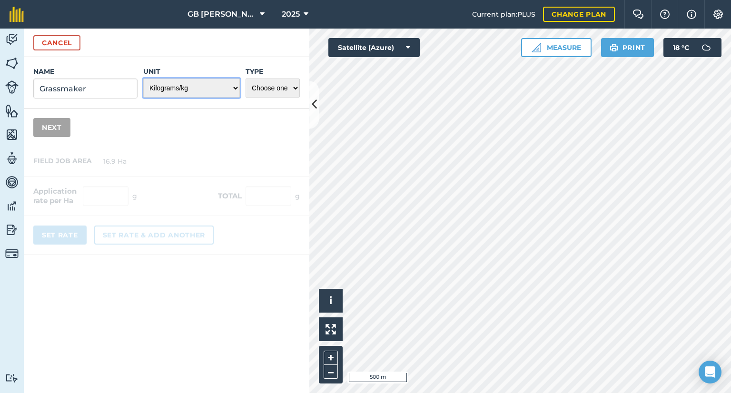
click at [144, 79] on select "- Grams/g Kilograms/kg Metric tonnes/t Millilitres/ml Litres/L Ounces/oz Pounds…" at bounding box center [191, 88] width 97 height 19
click at [251, 90] on select "Choose one Fertilizer Seed Spray Fuel Other" at bounding box center [273, 88] width 54 height 19
select select "SEED"
click at [246, 79] on select "Choose one Fertilizer Seed Spray Fuel Other" at bounding box center [273, 88] width 54 height 19
click at [58, 127] on button "Next" at bounding box center [51, 127] width 37 height 19
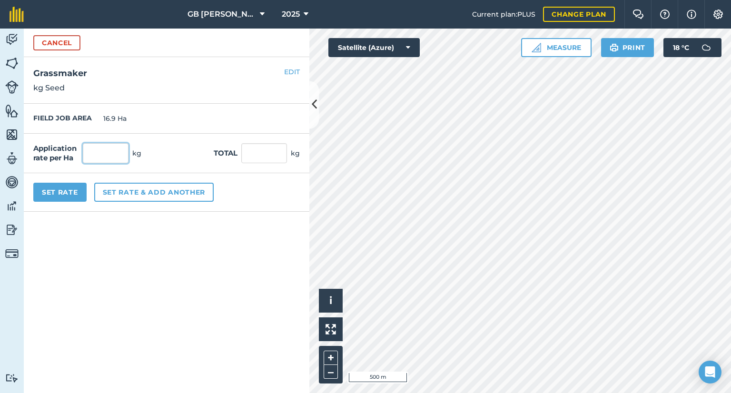
click at [112, 159] on input "text" at bounding box center [106, 153] width 46 height 20
type input "32"
type input "540.8"
click at [243, 233] on form "Cancel Name Grassmaker Unit - Grams/g Kilograms/kg Metric tonnes/t Millilitres/…" at bounding box center [167, 211] width 286 height 365
click at [72, 190] on button "Set Rate" at bounding box center [59, 192] width 53 height 19
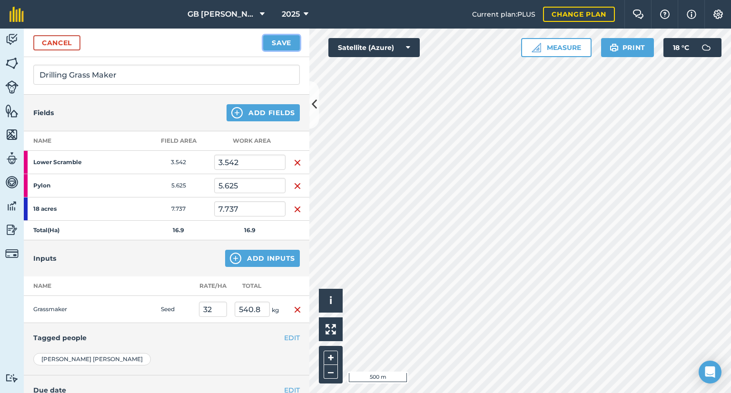
click at [273, 40] on button "Save" at bounding box center [281, 42] width 37 height 15
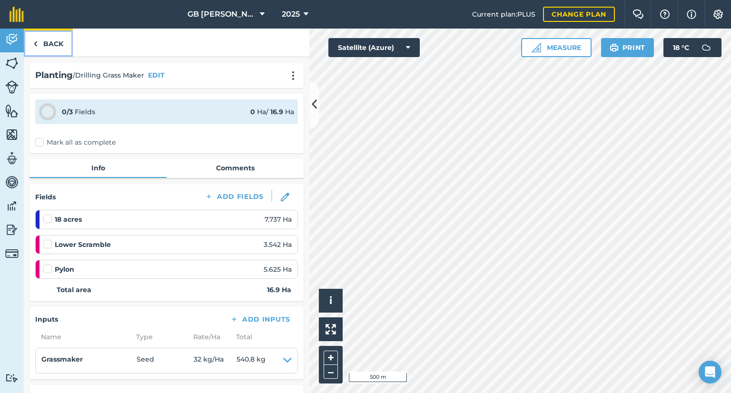
click at [55, 46] on link "Back" at bounding box center [48, 43] width 49 height 28
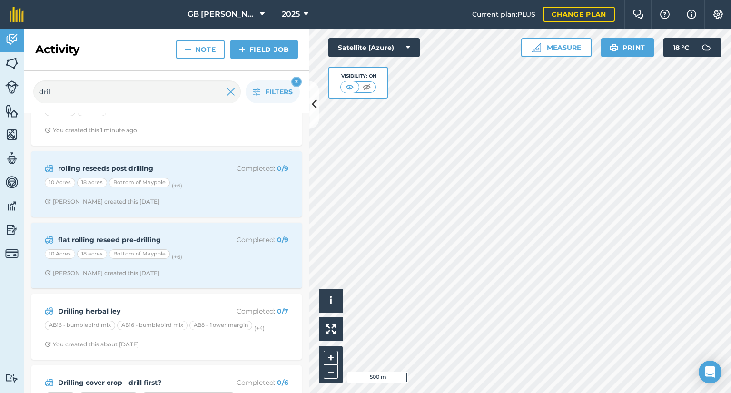
scroll to position [153, 0]
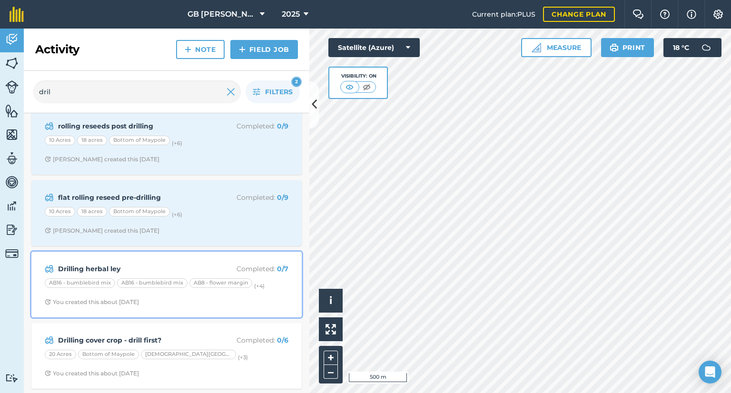
click at [152, 267] on strong "Drilling herbal ley" at bounding box center [133, 269] width 151 height 10
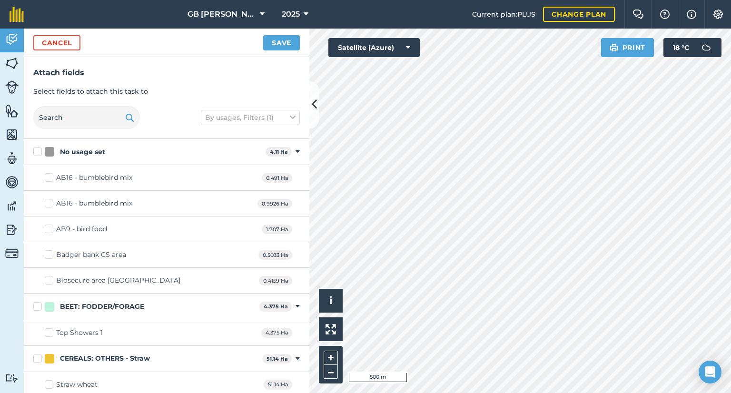
checkbox input "false"
click at [271, 43] on button "Save" at bounding box center [281, 42] width 37 height 15
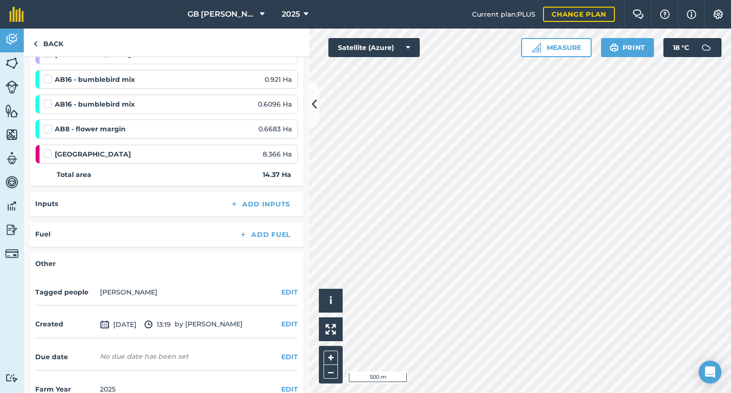
scroll to position [184, 0]
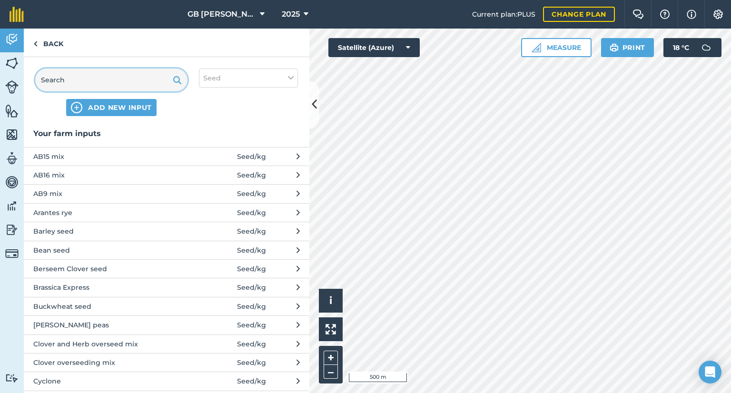
click at [84, 89] on input "text" at bounding box center [111, 80] width 152 height 23
click at [93, 112] on button "ADD NEW INPUT" at bounding box center [111, 107] width 90 height 17
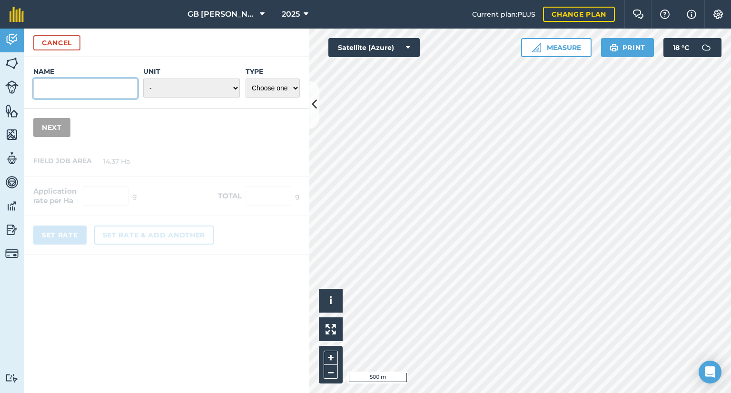
click at [99, 95] on input "Name" at bounding box center [85, 89] width 104 height 20
type input "Multicut"
click at [168, 84] on select "- Grams/g Kilograms/kg Metric tonnes/t Millilitres/ml Litres/L Ounces/oz Pounds…" at bounding box center [191, 88] width 97 height 19
select select "KILOGRAMS"
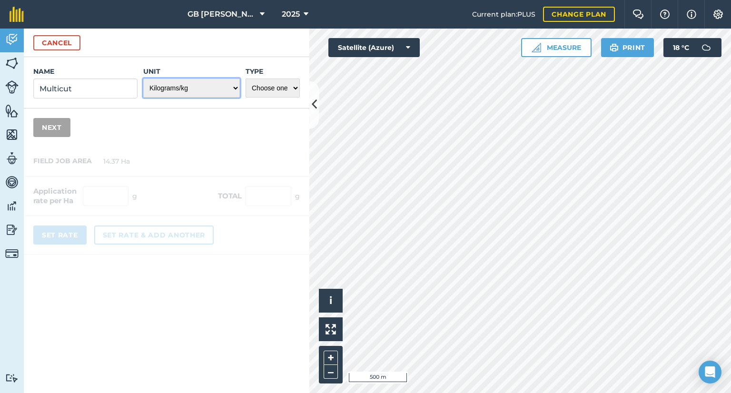
click at [144, 79] on select "- Grams/g Kilograms/kg Metric tonnes/t Millilitres/ml Litres/L Ounces/oz Pounds…" at bounding box center [191, 88] width 97 height 19
click at [247, 96] on select "Choose one Fertilizer Seed Spray Fuel Other" at bounding box center [273, 88] width 54 height 19
select select "SEED"
click at [246, 79] on select "Choose one Fertilizer Seed Spray Fuel Other" at bounding box center [273, 88] width 54 height 19
click at [51, 130] on button "Next" at bounding box center [51, 127] width 37 height 19
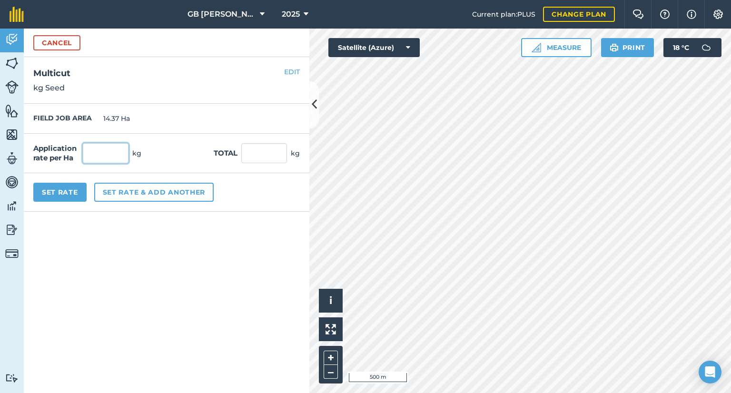
click at [114, 156] on input "text" at bounding box center [106, 153] width 46 height 20
type input "33"
type input "474.21"
click at [140, 296] on form "Cancel Name Multicut Unit - Grams/g Kilograms/kg Metric tonnes/t Millilitres/ml…" at bounding box center [167, 211] width 286 height 365
click at [73, 197] on button "Set Rate" at bounding box center [59, 192] width 53 height 19
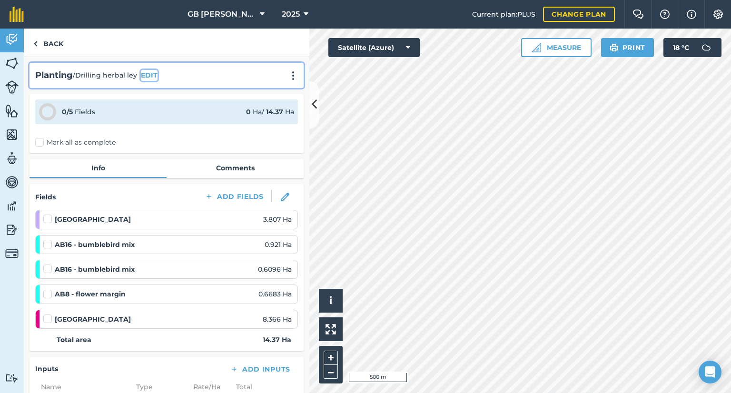
click at [152, 76] on button "EDIT" at bounding box center [149, 75] width 17 height 10
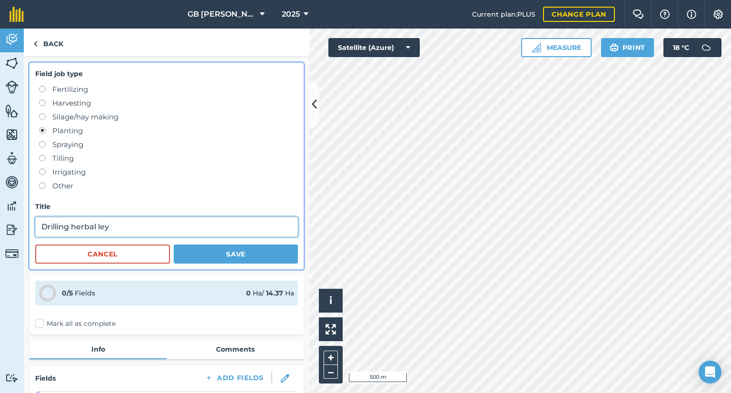
drag, startPoint x: 138, startPoint y: 224, endPoint x: 71, endPoint y: 226, distance: 66.7
click at [71, 226] on input "Drilling herbal ley" at bounding box center [166, 227] width 263 height 20
type input "Drilling multicut"
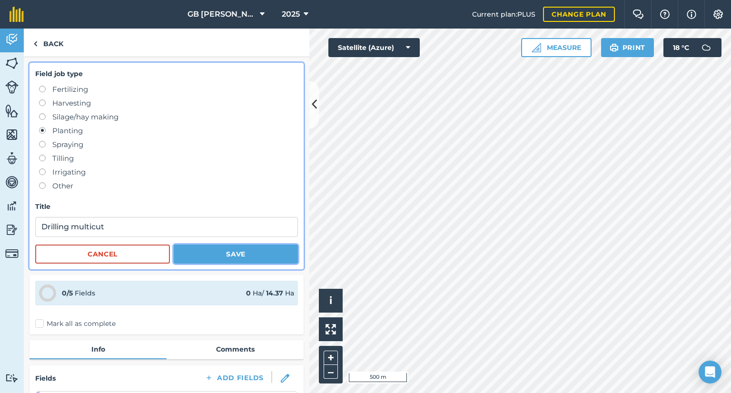
click at [213, 248] on button "Save" at bounding box center [236, 254] width 124 height 19
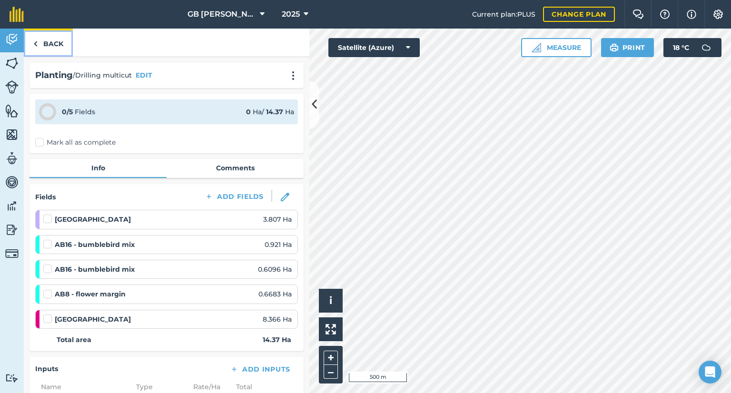
click at [51, 39] on link "Back" at bounding box center [48, 43] width 49 height 28
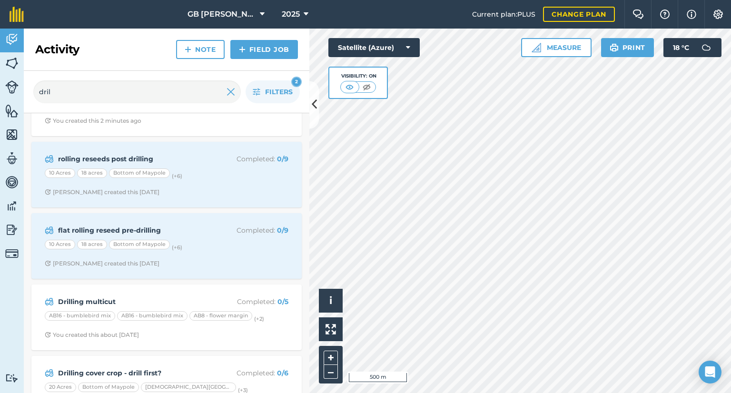
scroll to position [153, 0]
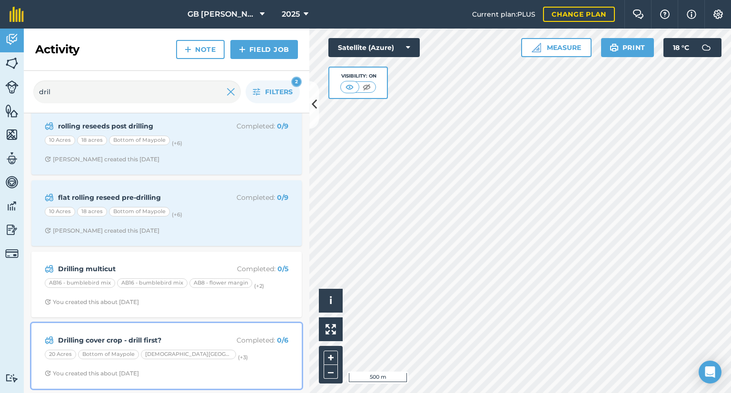
click at [192, 335] on strong "Drilling cover crop - drill first?" at bounding box center [133, 340] width 151 height 10
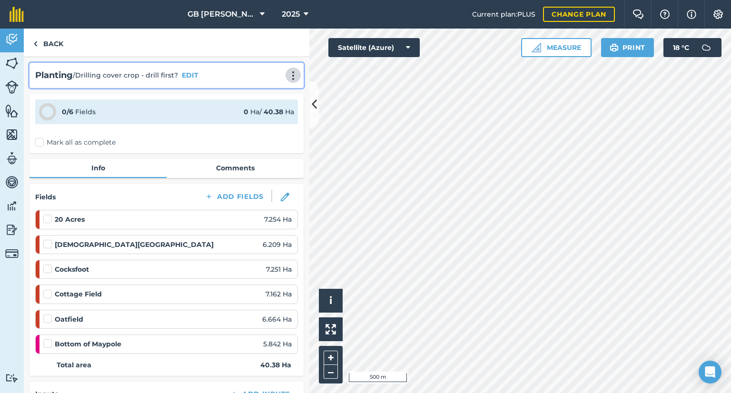
click at [288, 72] on img at bounding box center [293, 76] width 11 height 10
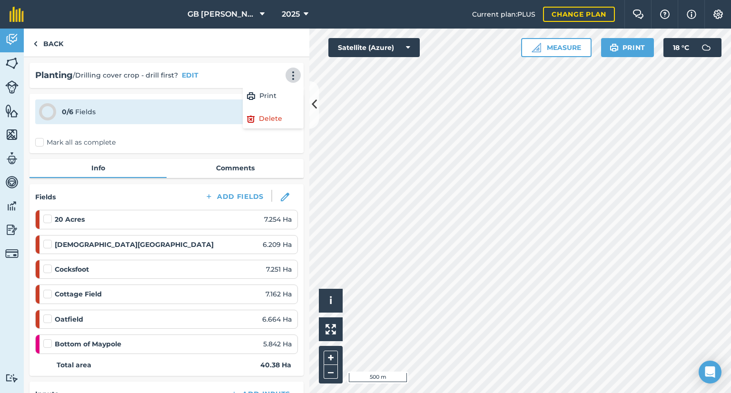
click at [137, 91] on div "Planting / Drilling cover crop - drill first? EDIT Print Delete 0 / 6 Fields 0 …" at bounding box center [167, 225] width 286 height 336
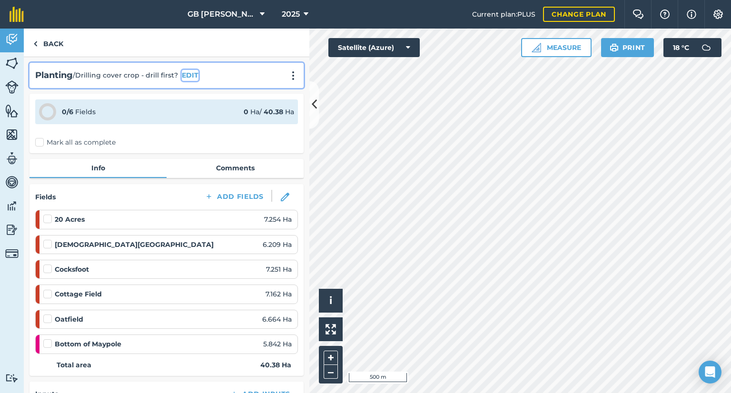
click at [186, 75] on button "EDIT" at bounding box center [190, 75] width 17 height 10
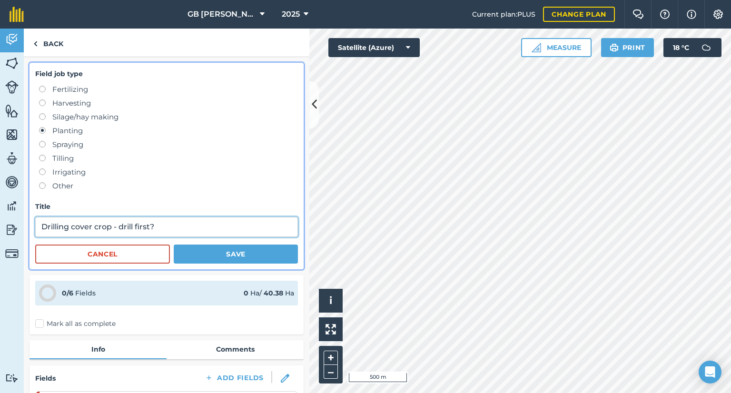
drag, startPoint x: 152, startPoint y: 223, endPoint x: 74, endPoint y: 220, distance: 78.6
click at [74, 220] on input "Drilling cover crop - drill first?" at bounding box center [166, 227] width 263 height 20
type input "Drilling cyclone"
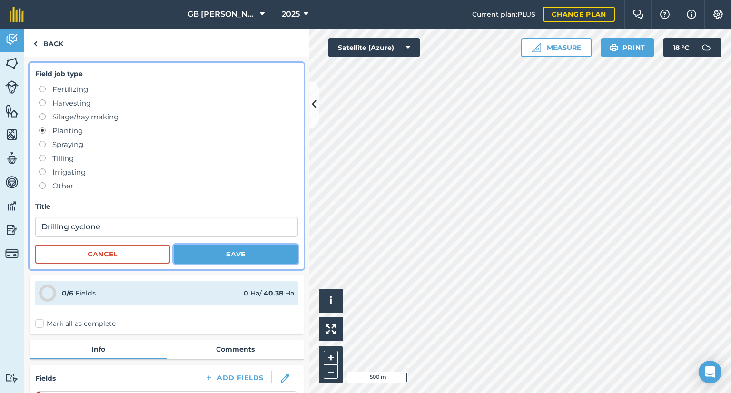
click at [240, 254] on button "Save" at bounding box center [236, 254] width 124 height 19
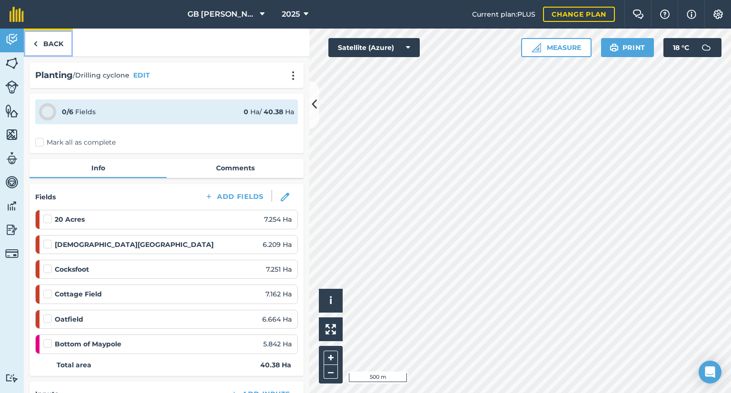
click at [60, 43] on link "Back" at bounding box center [48, 43] width 49 height 28
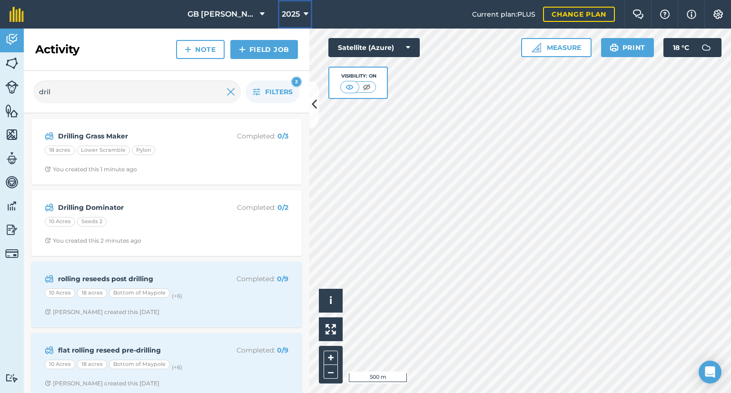
click at [299, 16] on span "2025" at bounding box center [291, 14] width 18 height 11
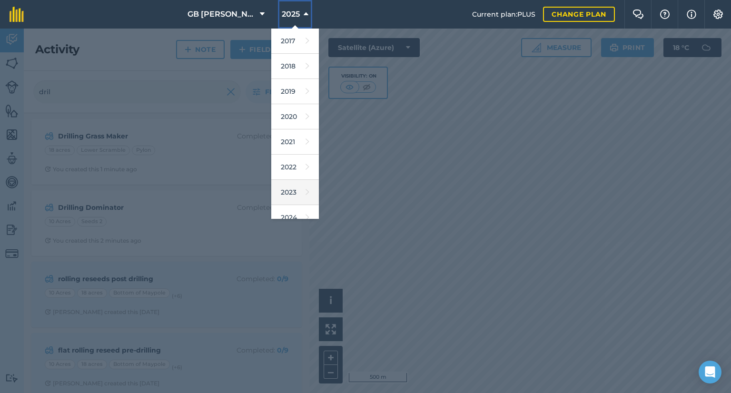
scroll to position [86, 0]
click at [290, 181] on link "2026" at bounding box center [295, 182] width 48 height 25
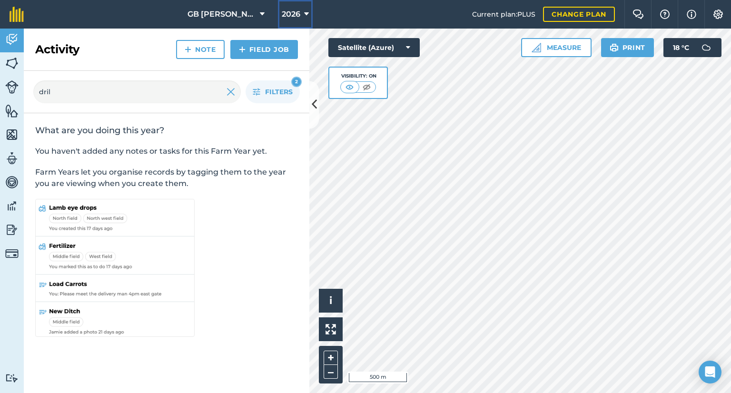
click at [301, 21] on button "2026" at bounding box center [295, 14] width 35 height 29
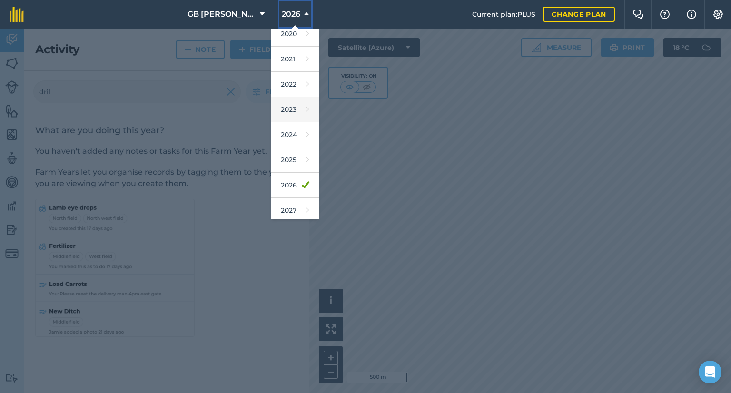
scroll to position [84, 0]
click at [291, 162] on link "2025" at bounding box center [295, 159] width 48 height 25
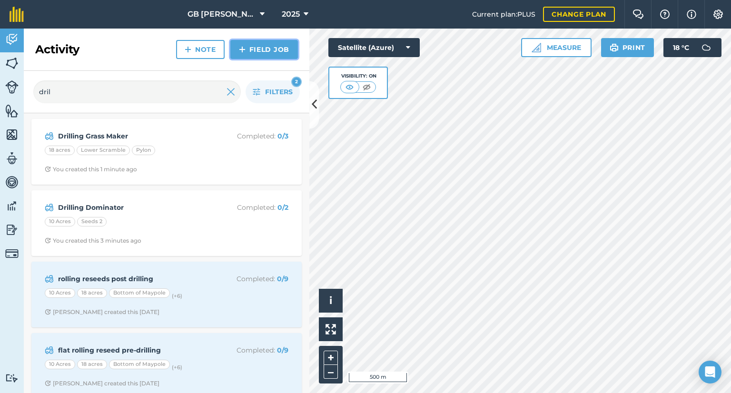
click at [245, 46] on img at bounding box center [242, 49] width 7 height 11
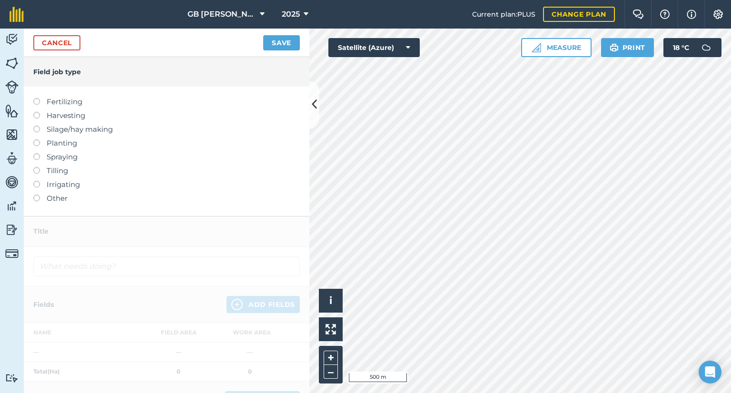
click at [67, 143] on label "Planting" at bounding box center [166, 143] width 267 height 11
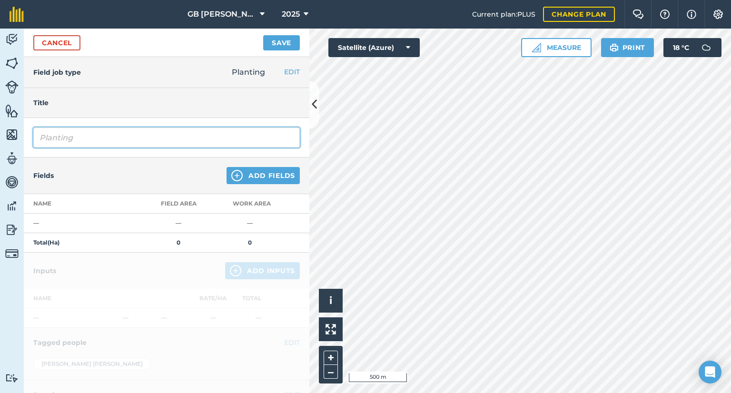
drag, startPoint x: 112, startPoint y: 140, endPoint x: 2, endPoint y: 143, distance: 110.1
click at [2, 143] on div "Activity Fields Livestock Features Maps Team Vehicles Data Reporting Billing Tu…" at bounding box center [365, 211] width 731 height 365
type input "Drilling wholecrop"
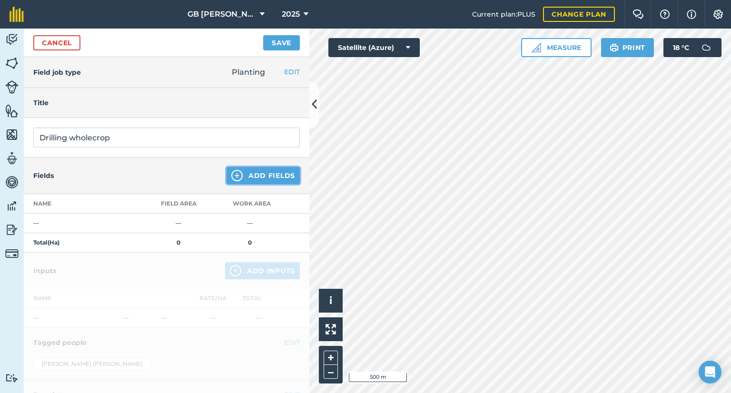
click at [282, 173] on button "Add Fields" at bounding box center [263, 175] width 73 height 17
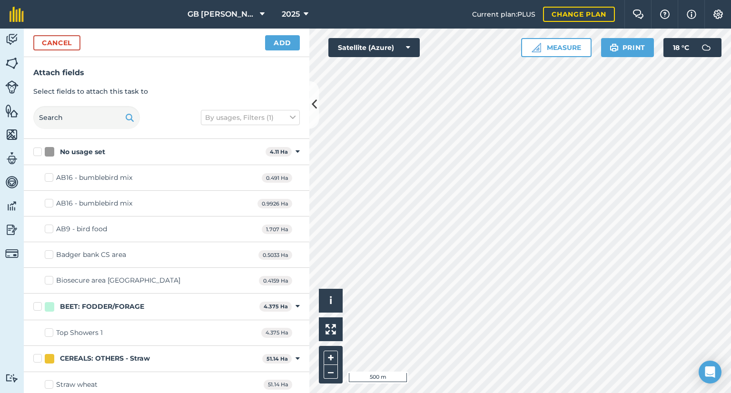
checkbox input "true"
click at [285, 42] on button "Add" at bounding box center [282, 42] width 35 height 15
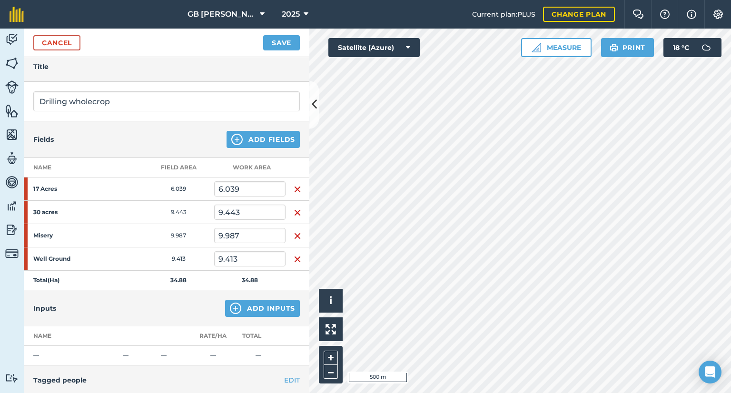
scroll to position [36, 0]
click at [247, 313] on button "Add Inputs" at bounding box center [262, 308] width 75 height 17
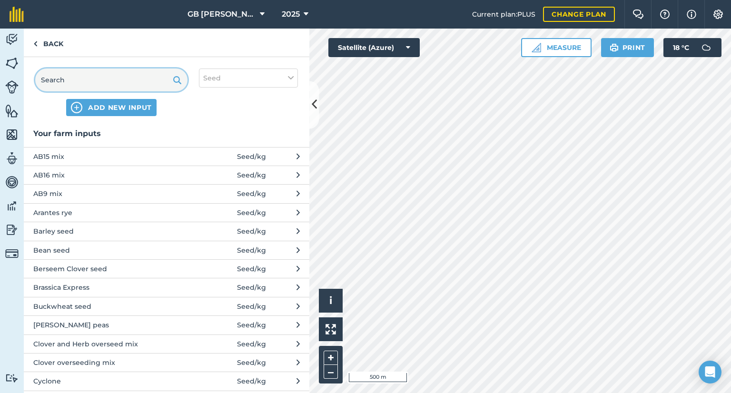
click at [66, 81] on input "text" at bounding box center [111, 80] width 152 height 23
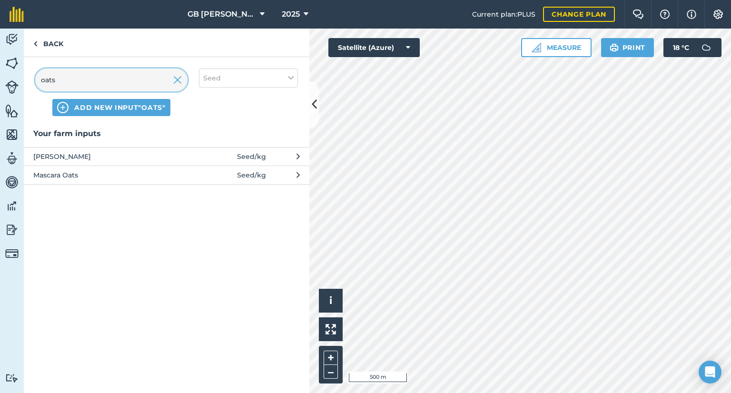
type input "oats"
click at [109, 107] on span "ADD NEW INPUT "oats"" at bounding box center [119, 108] width 91 height 10
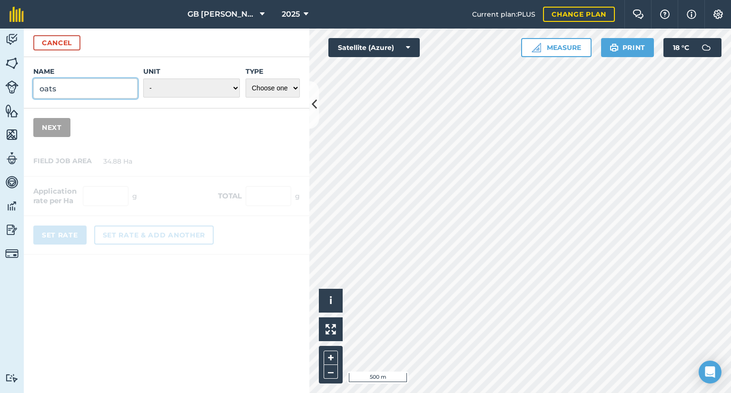
click at [105, 95] on input "oats" at bounding box center [85, 89] width 104 height 20
click at [211, 97] on select "- Grams/g Kilograms/kg Metric tonnes/t Millilitres/ml Litres/L Ounces/oz Pounds…" at bounding box center [191, 88] width 97 height 19
select select "KILOGRAMS"
click at [144, 79] on select "- Grams/g Kilograms/kg Metric tonnes/t Millilitres/ml Litres/L Ounces/oz Pounds…" at bounding box center [191, 88] width 97 height 19
click at [269, 92] on select "Choose one Fertilizer Seed Spray Fuel Other" at bounding box center [273, 88] width 54 height 19
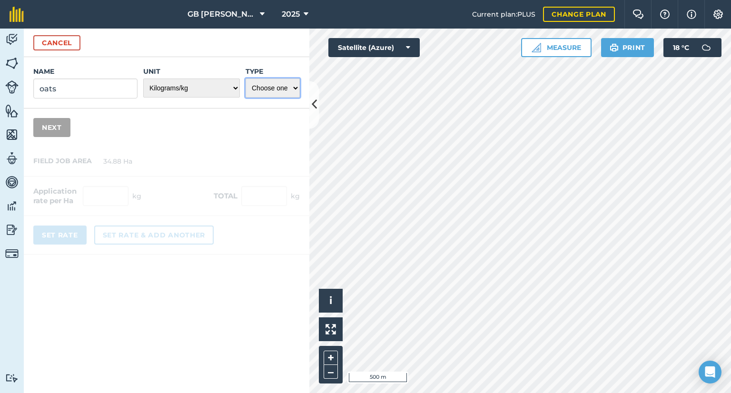
select select "SEED"
click at [246, 79] on select "Choose one Fertilizer Seed Spray Fuel Other" at bounding box center [273, 88] width 54 height 19
click at [53, 132] on button "Next" at bounding box center [51, 127] width 37 height 19
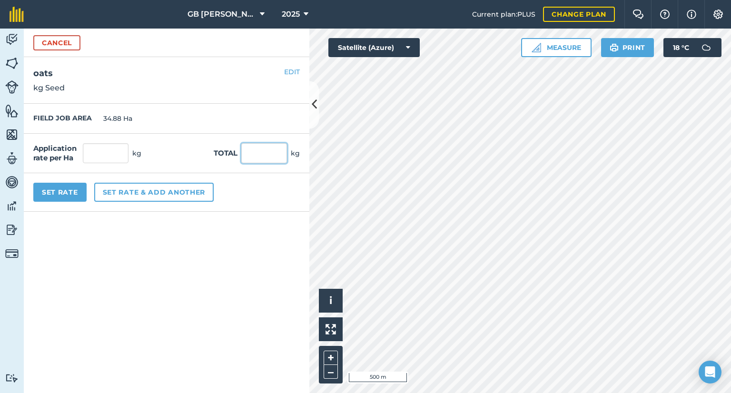
click at [262, 153] on input "text" at bounding box center [264, 153] width 46 height 20
type input "3500"
type input "100.344"
type input "3,500"
click at [226, 213] on form "Cancel Name oats Unit - Grams/g Kilograms/kg Metric tonnes/t Millilitres/ml Lit…" at bounding box center [167, 211] width 286 height 365
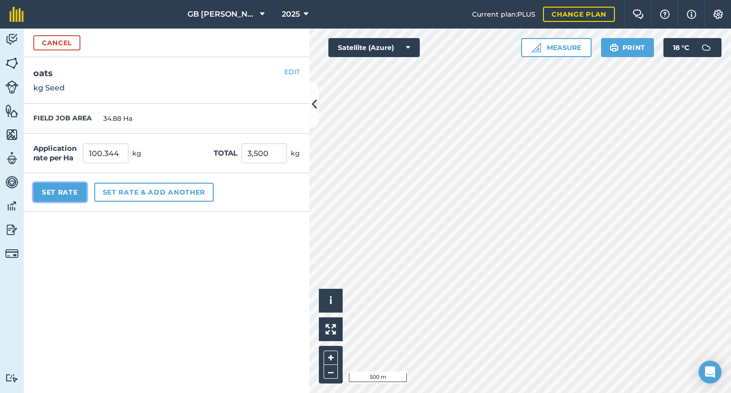
click at [70, 199] on button "Set Rate" at bounding box center [59, 192] width 53 height 19
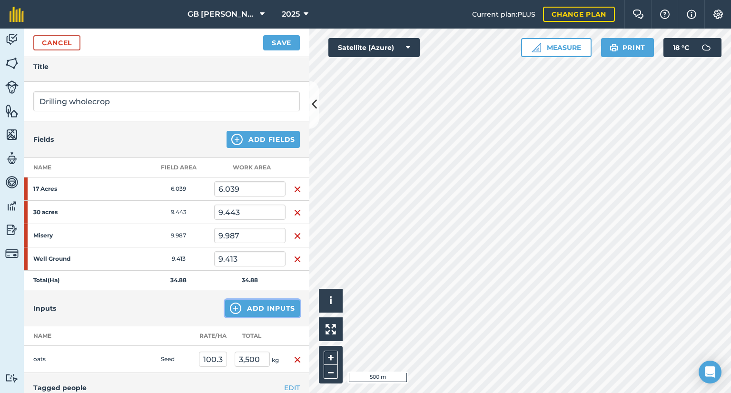
click at [261, 311] on button "Add Inputs" at bounding box center [262, 308] width 75 height 17
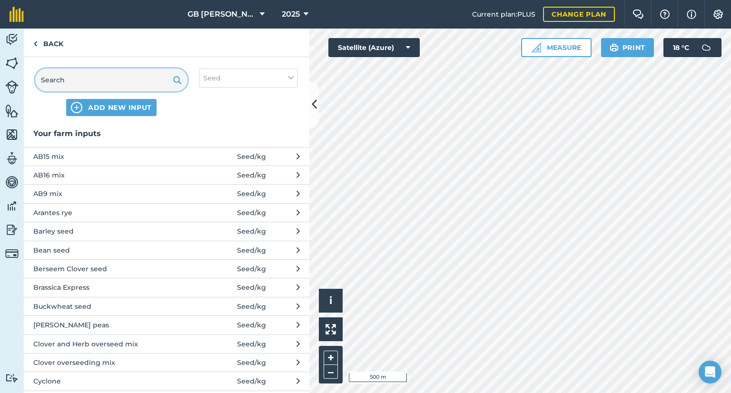
click at [61, 79] on input "text" at bounding box center [111, 80] width 152 height 23
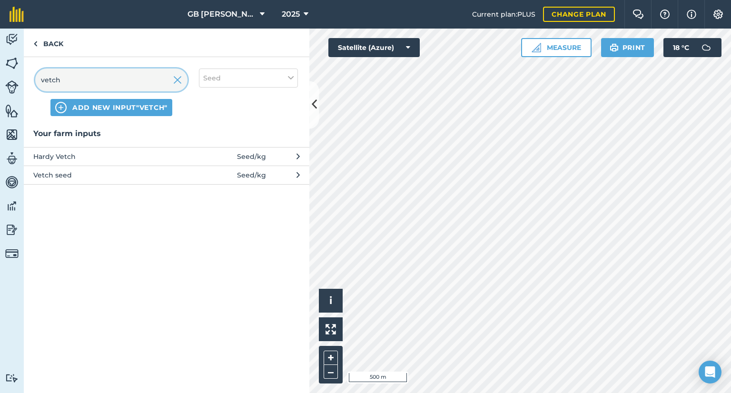
type input "vetch"
click at [88, 174] on span "Vetch seed" at bounding box center [111, 175] width 156 height 10
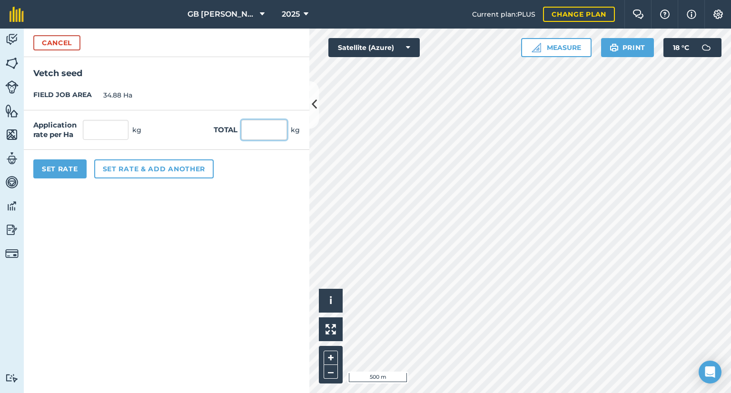
click at [263, 122] on input "text" at bounding box center [264, 130] width 46 height 20
type input "1350"
type input "38.704"
type input "1,350"
click at [200, 246] on form "Cancel Vetch seed FIELD JOB AREA 34.88 Ha Application rate per Ha 38.704 kg Tot…" at bounding box center [167, 211] width 286 height 365
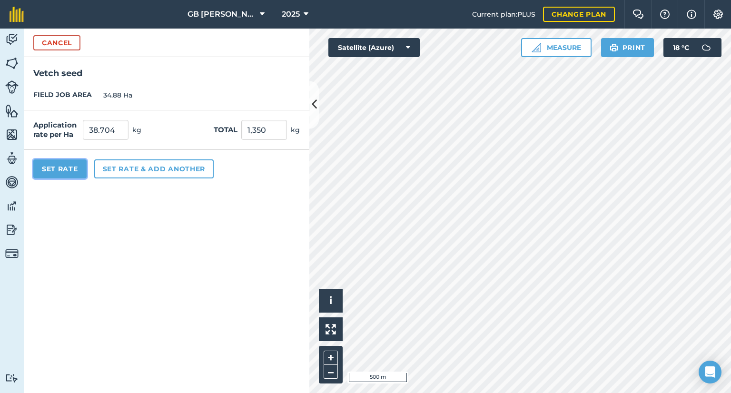
click at [60, 176] on button "Set Rate" at bounding box center [59, 169] width 53 height 19
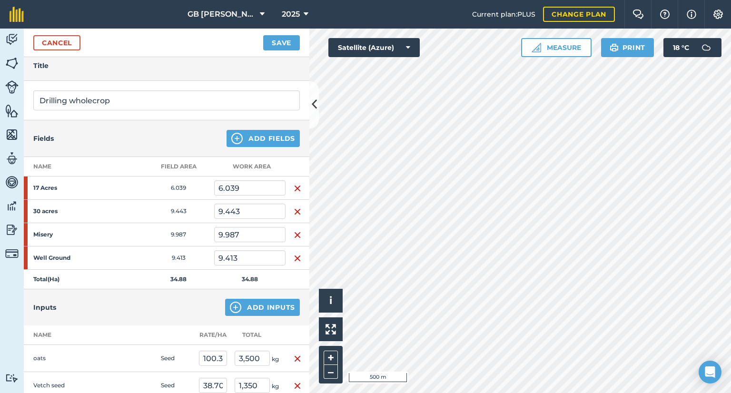
scroll to position [31, 0]
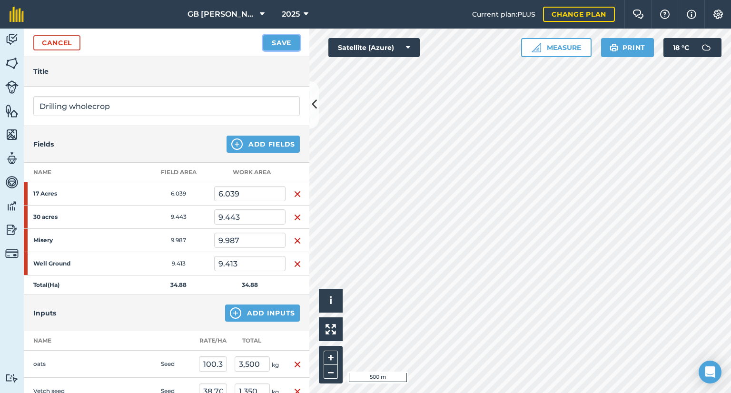
click at [278, 35] on button "Save" at bounding box center [281, 42] width 37 height 15
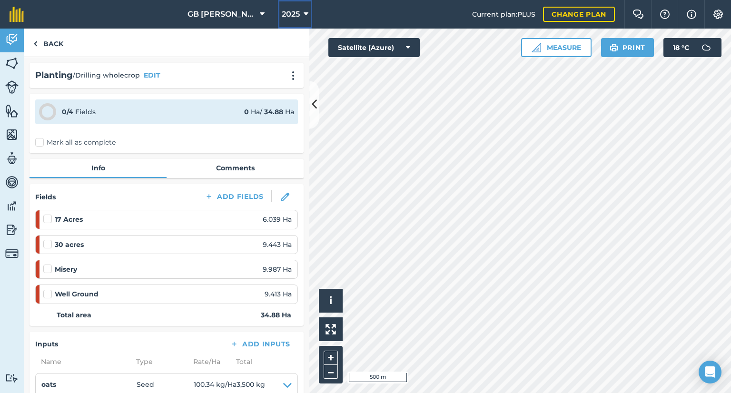
click at [304, 18] on icon at bounding box center [306, 14] width 5 height 11
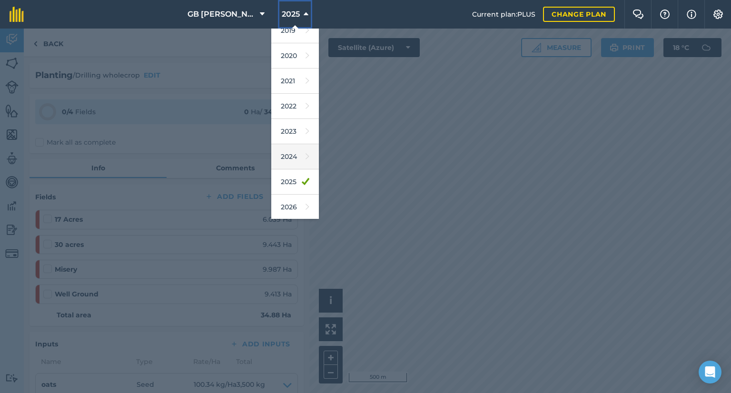
scroll to position [63, 0]
click at [306, 204] on icon at bounding box center [308, 205] width 4 height 13
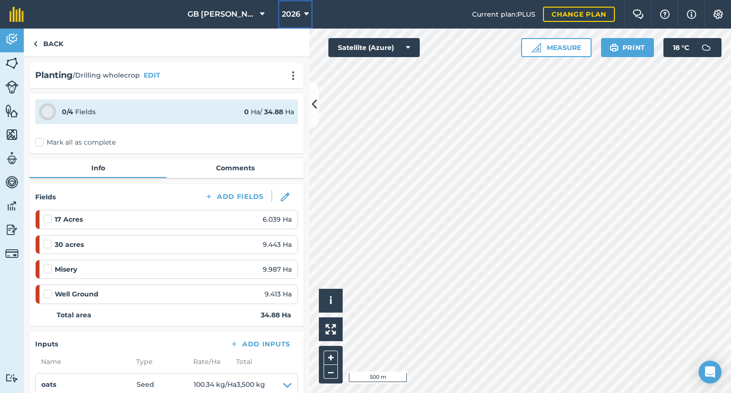
click at [291, 20] on button "2026" at bounding box center [295, 14] width 35 height 29
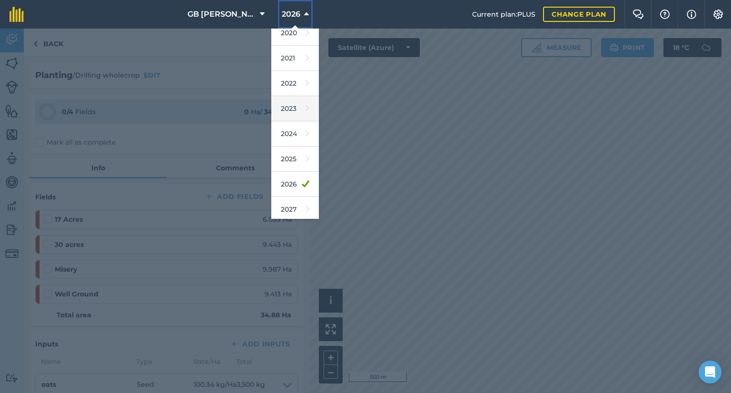
scroll to position [85, 0]
click at [291, 161] on link "2025" at bounding box center [295, 158] width 48 height 25
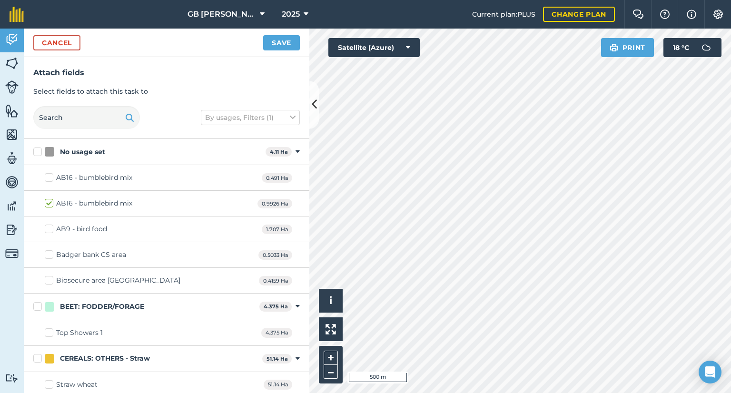
checkbox input "true"
click at [280, 43] on button "Save" at bounding box center [281, 42] width 37 height 15
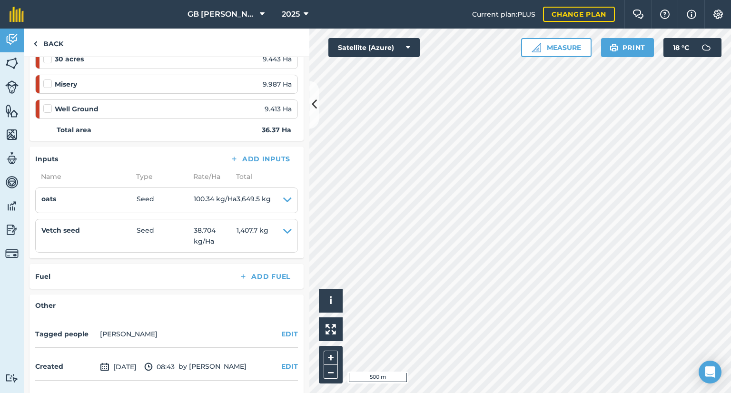
scroll to position [236, 0]
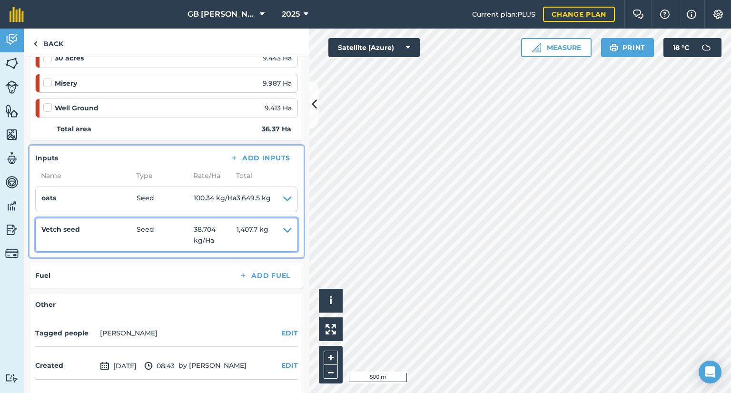
click at [262, 243] on span "1,407.7 kg" at bounding box center [253, 234] width 32 height 21
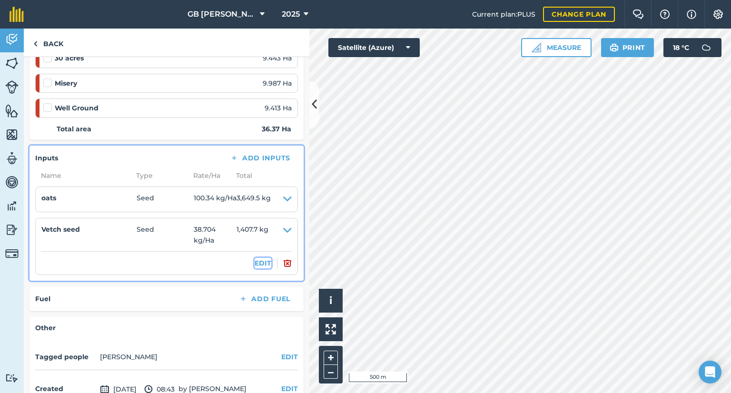
click at [257, 264] on button "EDIT" at bounding box center [263, 263] width 17 height 10
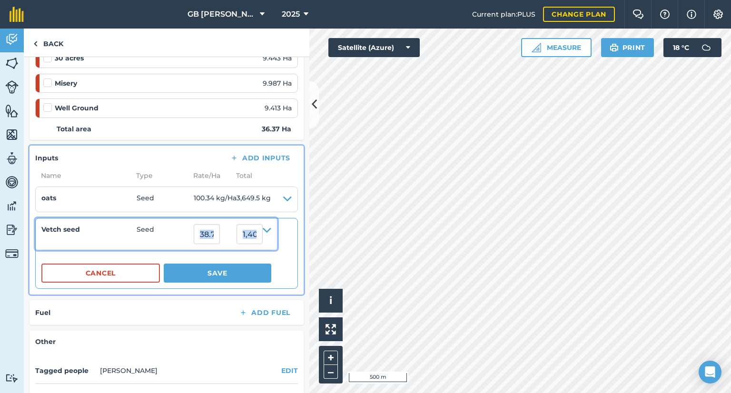
scroll to position [0, 56]
drag, startPoint x: 235, startPoint y: 246, endPoint x: 282, endPoint y: 239, distance: 47.7
click at [271, 239] on summary "Vetch seed Seed 38.70413 1,407.6692080999999" at bounding box center [156, 234] width 230 height 20
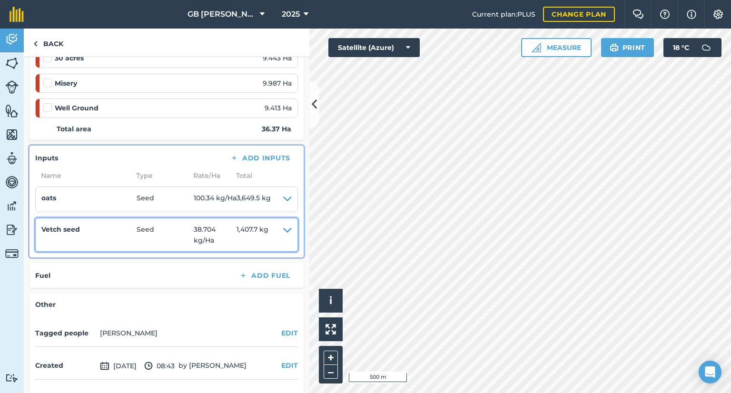
click at [254, 237] on span "1,407.7 kg" at bounding box center [253, 234] width 32 height 21
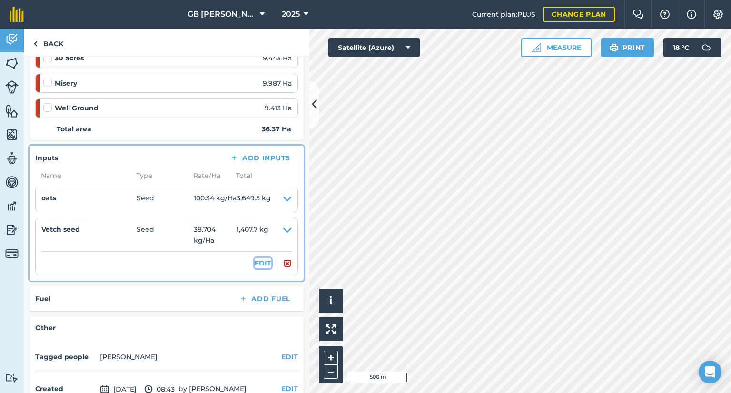
click at [257, 266] on button "EDIT" at bounding box center [263, 263] width 17 height 10
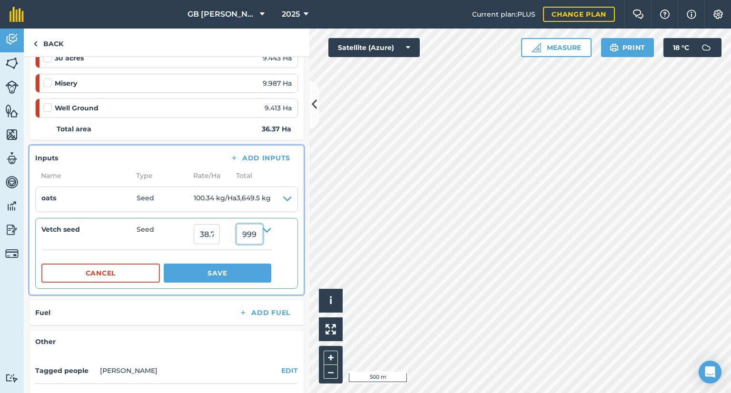
drag, startPoint x: 245, startPoint y: 242, endPoint x: 283, endPoint y: 248, distance: 38.5
click at [271, 244] on summary "Vetch seed Seed 38.70413 1,407.6692080999999" at bounding box center [156, 234] width 230 height 20
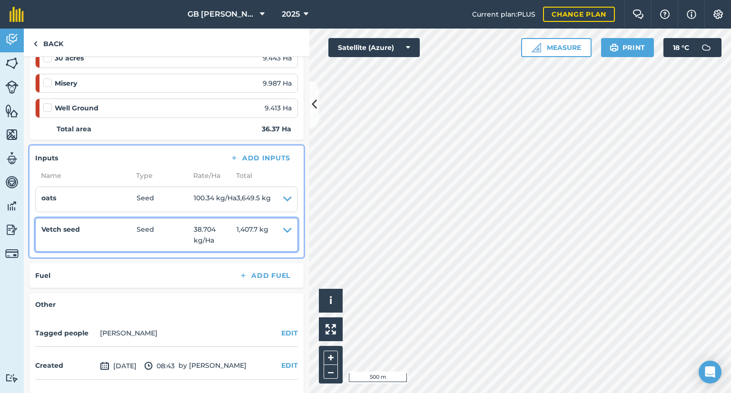
click at [283, 244] on icon at bounding box center [287, 234] width 9 height 21
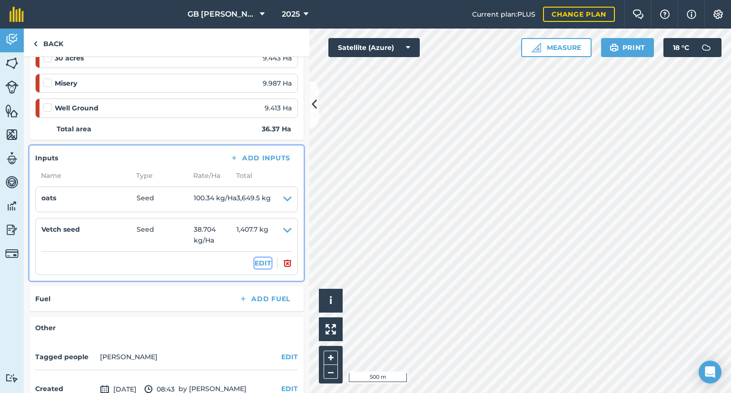
click at [259, 269] on button "EDIT" at bounding box center [263, 263] width 17 height 10
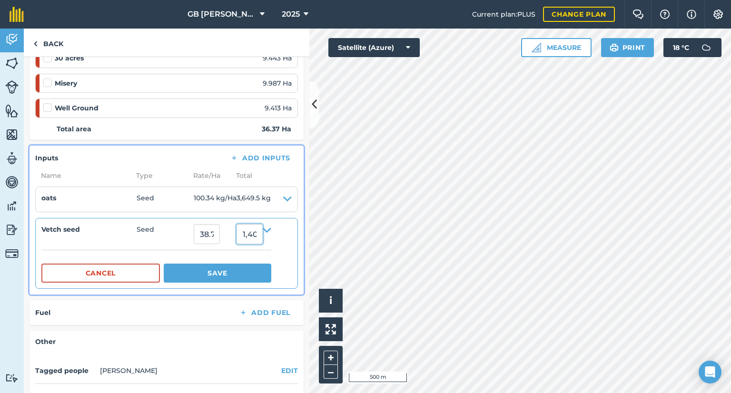
click at [258, 237] on input "1,407.6692080999999" at bounding box center [250, 234] width 26 height 20
type input "1350"
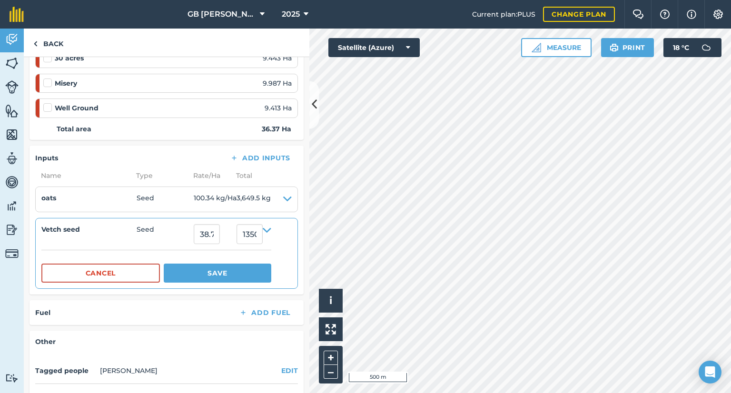
type input "37.1185042617542"
type input "1,350"
click at [196, 256] on details "Vetch seed Seed 37.1185042617542 1,350 Cancel Save" at bounding box center [156, 253] width 230 height 59
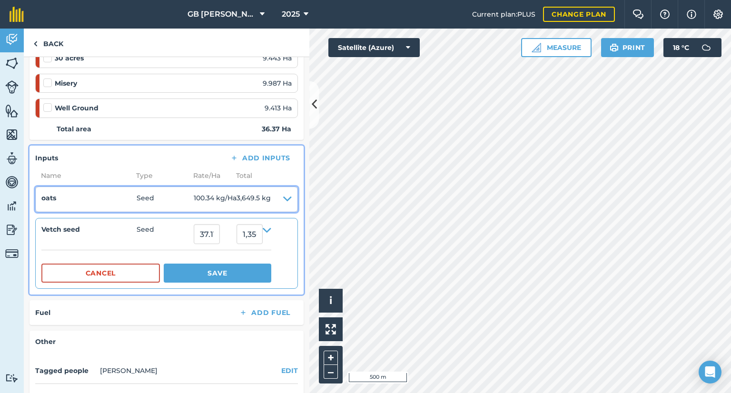
click at [269, 204] on span "3,649.5 kg" at bounding box center [254, 199] width 34 height 13
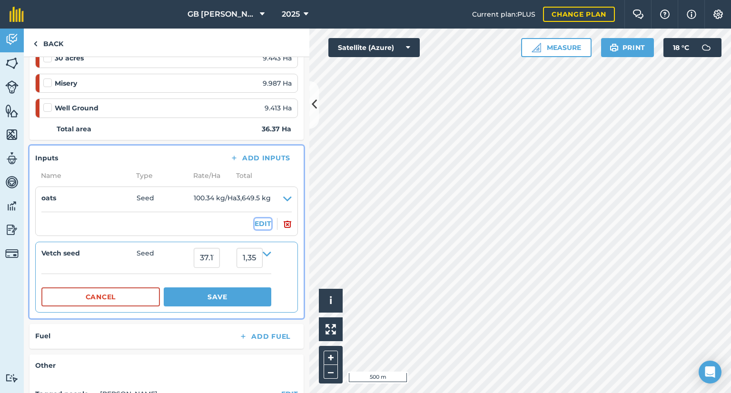
click at [256, 227] on button "EDIT" at bounding box center [263, 224] width 17 height 10
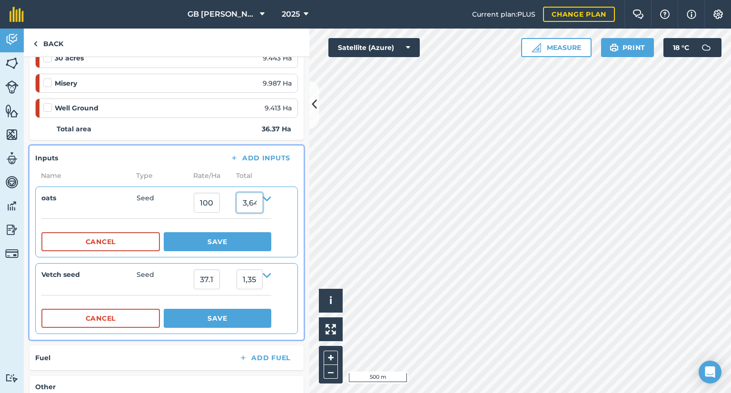
click at [255, 205] on input "3,649.5127348" at bounding box center [250, 203] width 26 height 20
type input "1500"
type input "41.24278251306022"
type input "1,500"
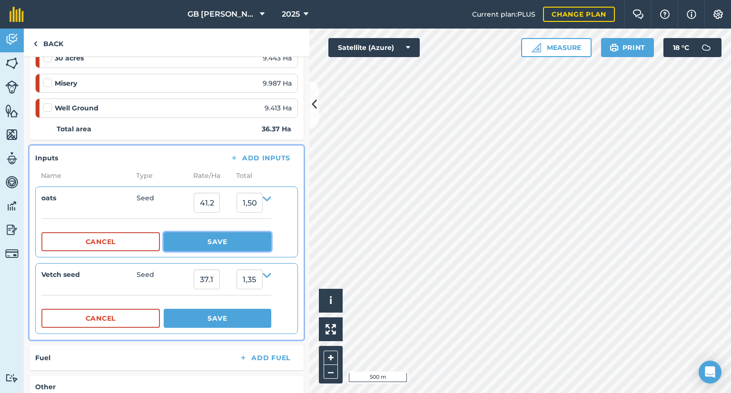
click at [248, 241] on button "Save" at bounding box center [218, 241] width 108 height 19
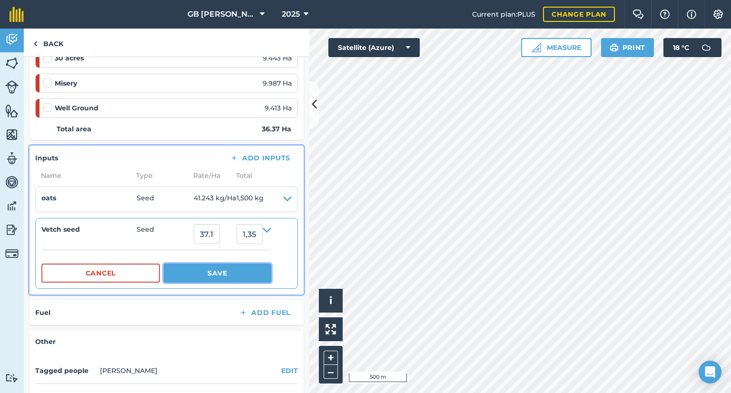
click at [238, 275] on button "Save" at bounding box center [218, 273] width 108 height 19
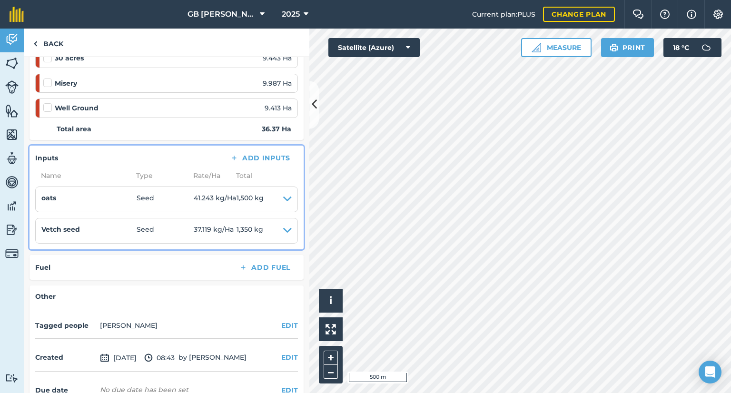
scroll to position [0, 0]
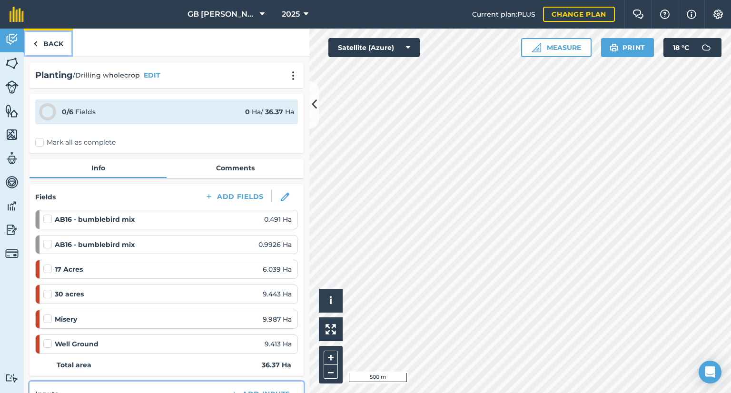
click at [42, 40] on link "Back" at bounding box center [48, 43] width 49 height 28
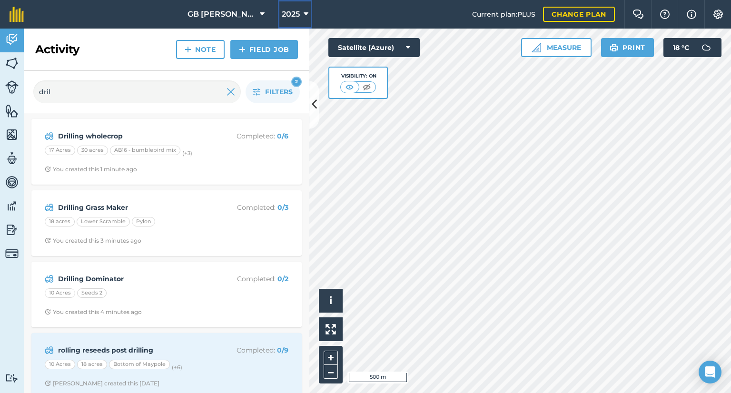
click at [292, 9] on span "2025" at bounding box center [291, 14] width 18 height 11
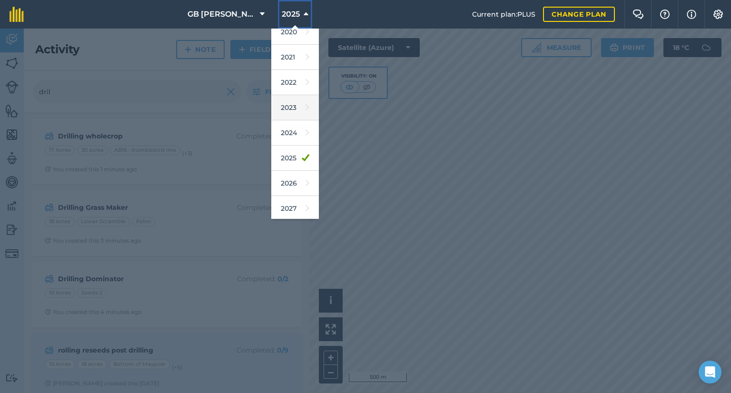
scroll to position [86, 0]
click at [289, 188] on link "2026" at bounding box center [295, 182] width 48 height 25
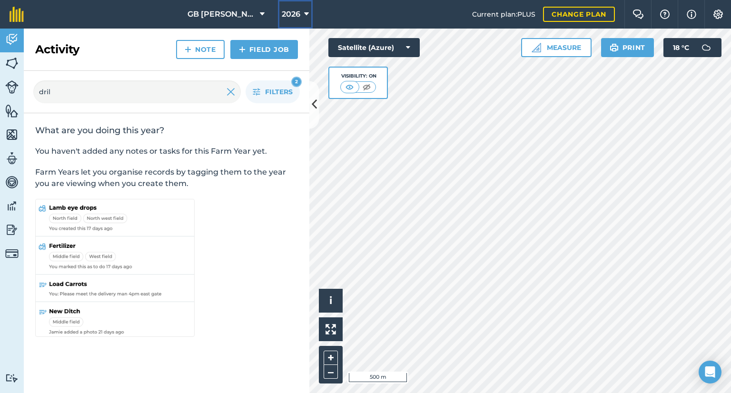
click at [283, 21] on button "2026" at bounding box center [295, 14] width 35 height 29
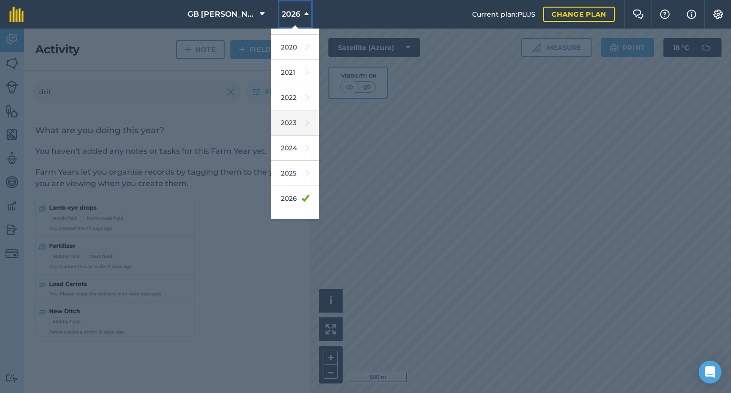
scroll to position [76, 0]
click at [296, 170] on link "2025" at bounding box center [295, 166] width 48 height 25
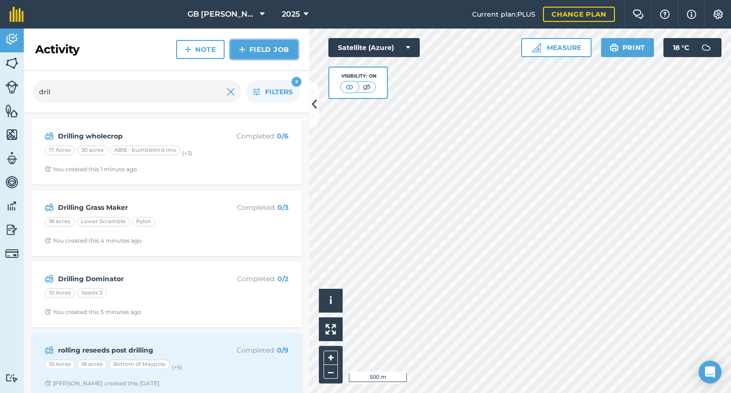
click at [274, 54] on link "Field Job" at bounding box center [264, 49] width 68 height 19
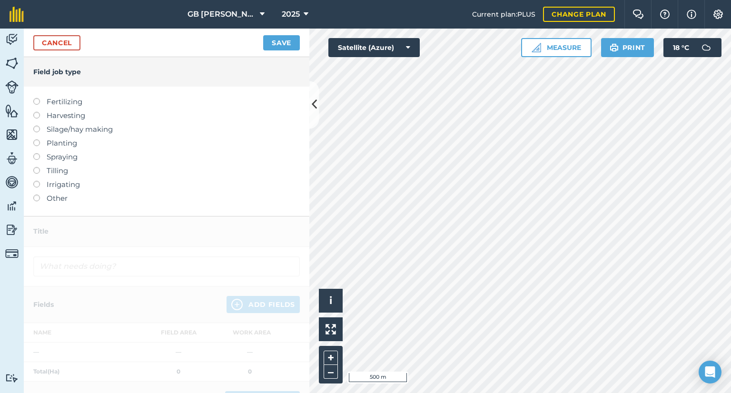
click at [58, 146] on label "Planting" at bounding box center [166, 143] width 267 height 11
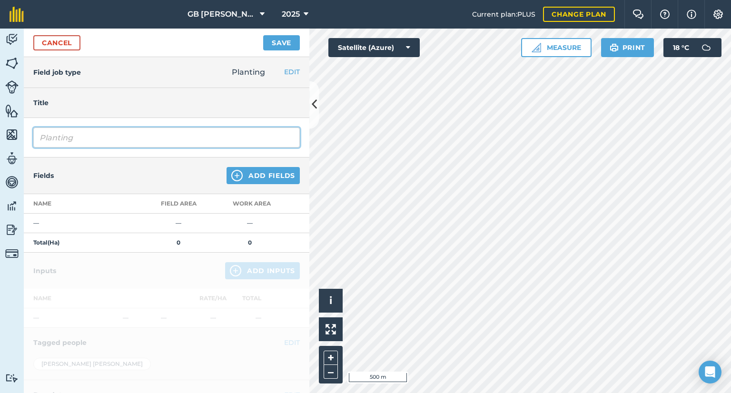
click at [100, 143] on input "Planting" at bounding box center [166, 138] width 267 height 20
type input "P"
type input "Drilling wheat"
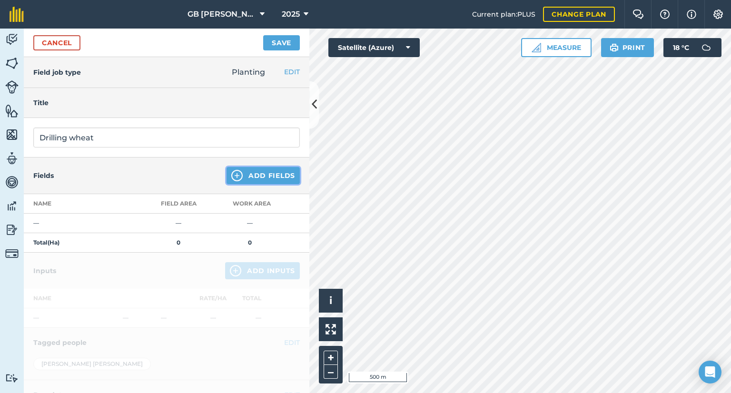
click at [248, 180] on button "Add Fields" at bounding box center [263, 175] width 73 height 17
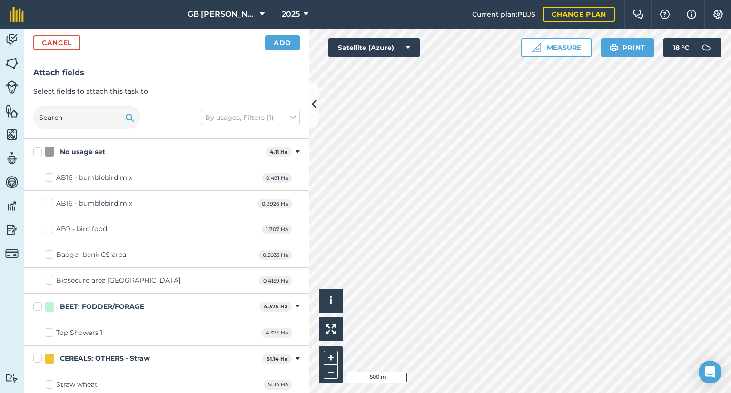
checkbox input "true"
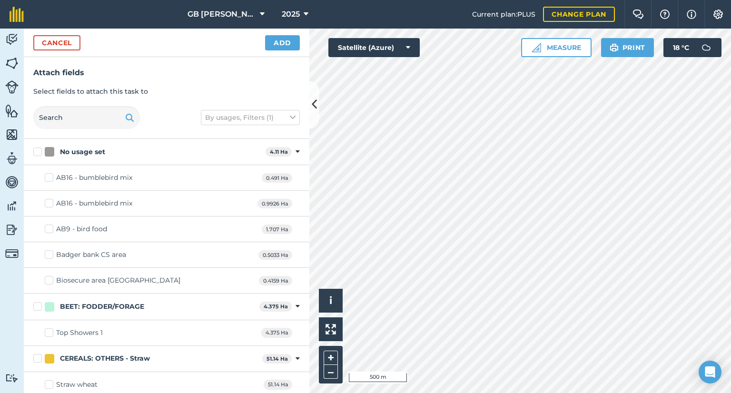
checkbox input "true"
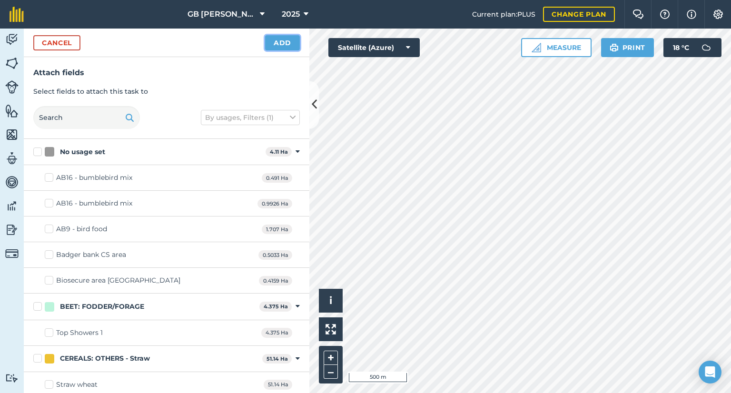
click at [281, 44] on button "Add" at bounding box center [282, 42] width 35 height 15
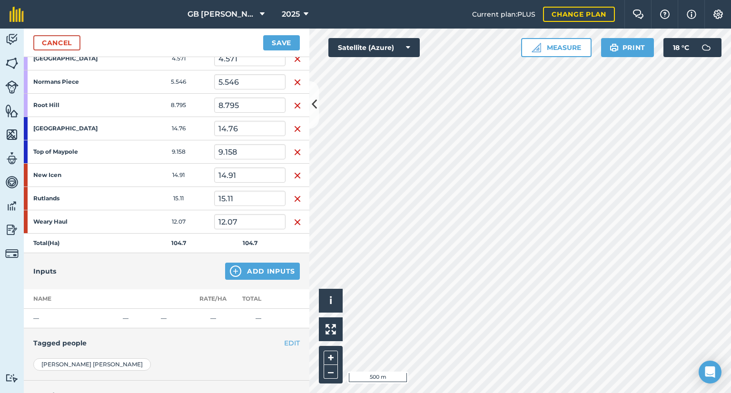
scroll to position [213, 0]
click at [251, 273] on button "Add Inputs" at bounding box center [262, 271] width 75 height 17
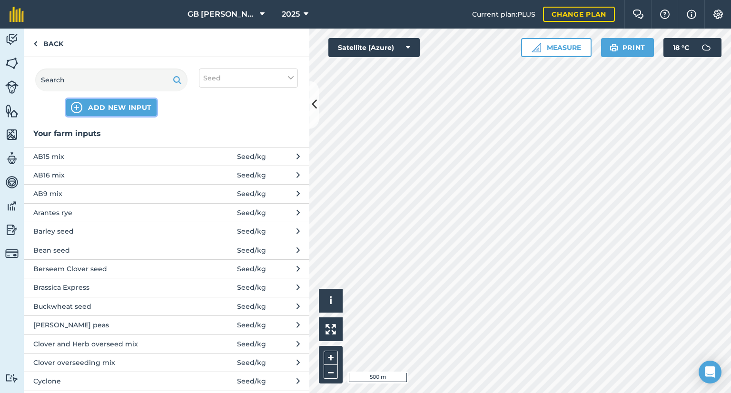
click at [100, 111] on span "ADD NEW INPUT" at bounding box center [120, 108] width 64 height 10
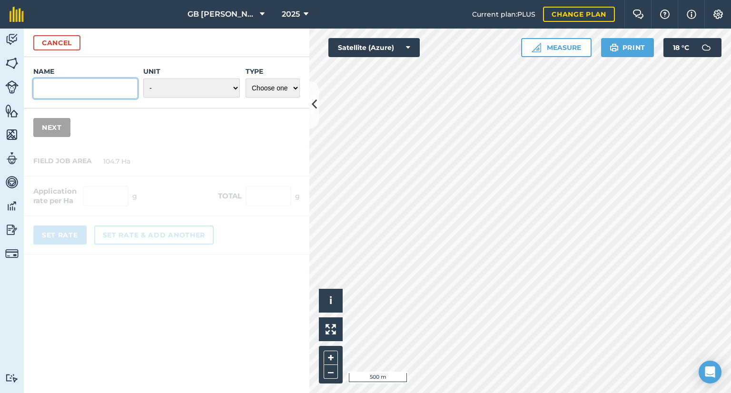
click at [96, 94] on input "Name" at bounding box center [85, 89] width 104 height 20
type input "wheat seed"
click at [170, 92] on select "- Grams/g Kilograms/kg Metric tonnes/t Millilitres/ml Litres/L Ounces/oz Pounds…" at bounding box center [191, 88] width 97 height 19
select select "KILOGRAMS"
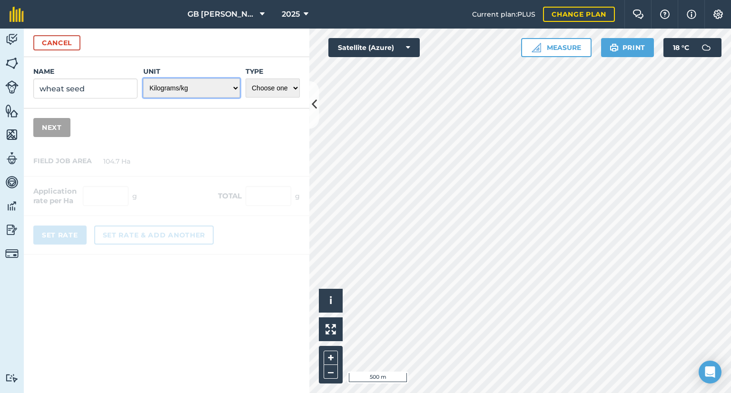
click at [144, 79] on select "- Grams/g Kilograms/kg Metric tonnes/t Millilitres/ml Litres/L Ounces/oz Pounds…" at bounding box center [191, 88] width 97 height 19
click at [268, 92] on select "Choose one Fertilizer Seed Spray Fuel Other" at bounding box center [273, 88] width 54 height 19
select select "SEED"
click at [246, 79] on select "Choose one Fertilizer Seed Spray Fuel Other" at bounding box center [273, 88] width 54 height 19
click at [58, 126] on button "Next" at bounding box center [51, 127] width 37 height 19
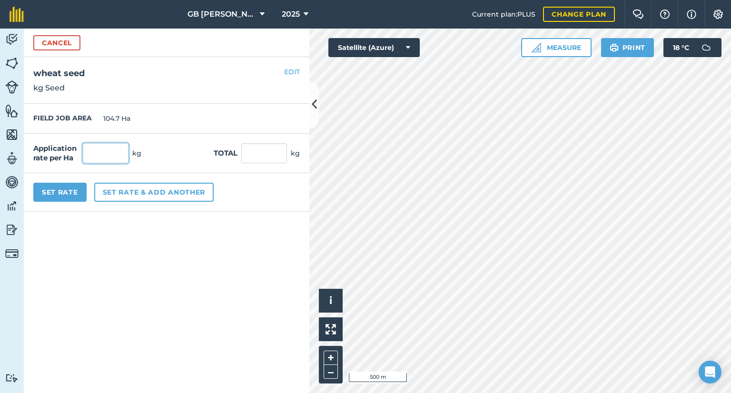
click at [117, 152] on input "text" at bounding box center [106, 153] width 46 height 20
type input "180"
type input "18,846"
click at [121, 231] on form "Cancel Name wheat seed Unit - Grams/g Kilograms/kg Metric tonnes/t Millilitres/…" at bounding box center [167, 211] width 286 height 365
click at [80, 197] on button "Set Rate" at bounding box center [59, 192] width 53 height 19
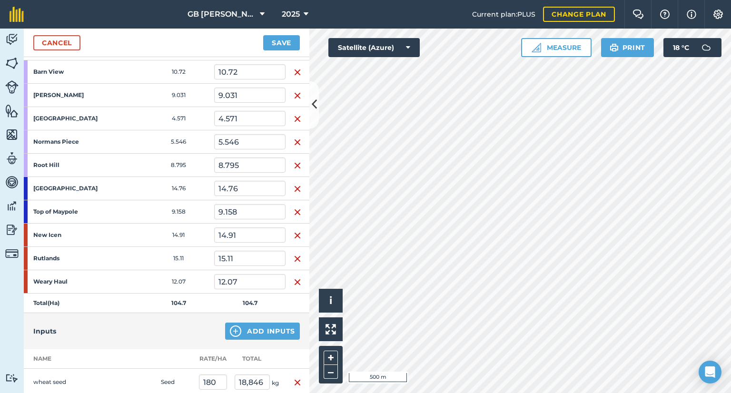
scroll to position [152, 0]
drag, startPoint x: 253, startPoint y: 234, endPoint x: 201, endPoint y: 241, distance: 52.5
click at [201, 241] on tr "New Icen 14.91 14.91" at bounding box center [167, 236] width 286 height 23
type input "7"
type input "8"
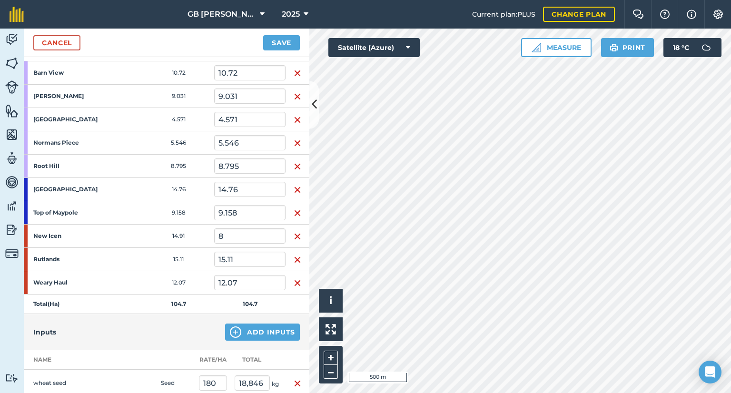
click at [153, 254] on td "15.11" at bounding box center [178, 259] width 71 height 23
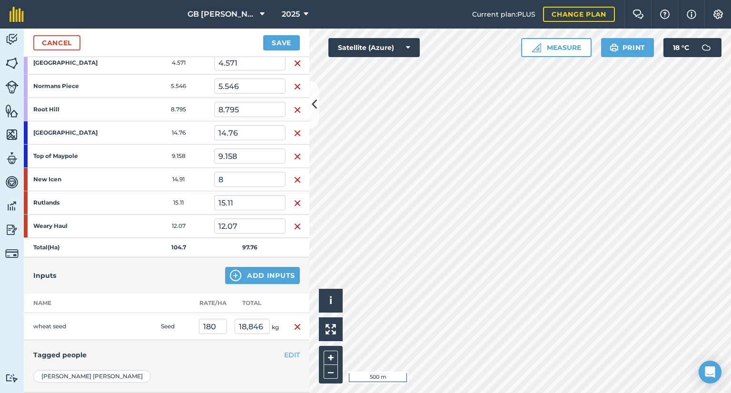
scroll to position [221, 0]
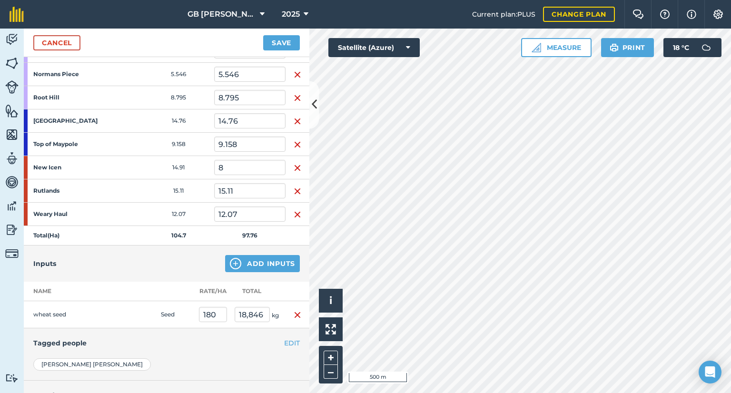
click at [209, 338] on h4 "Tagged people" at bounding box center [166, 343] width 267 height 10
click at [240, 259] on button "Add Inputs" at bounding box center [262, 263] width 75 height 17
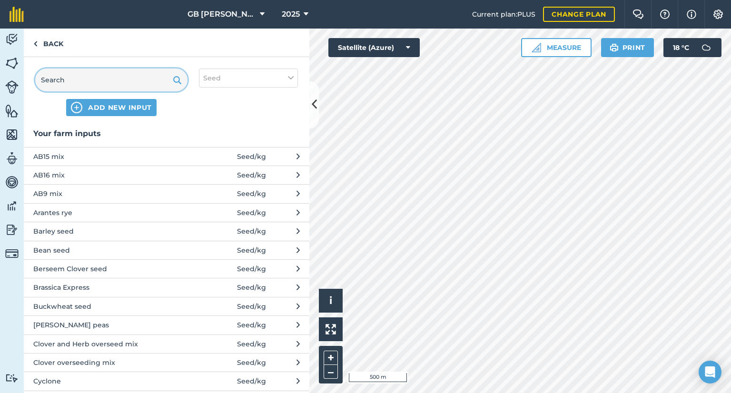
click at [96, 82] on input "text" at bounding box center [111, 80] width 152 height 23
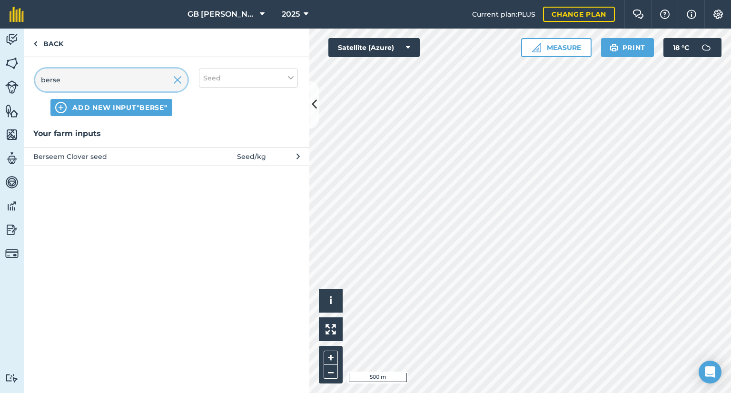
type input "berse"
click at [190, 155] on button "Berseem Clover seed Seed / kg" at bounding box center [167, 156] width 286 height 19
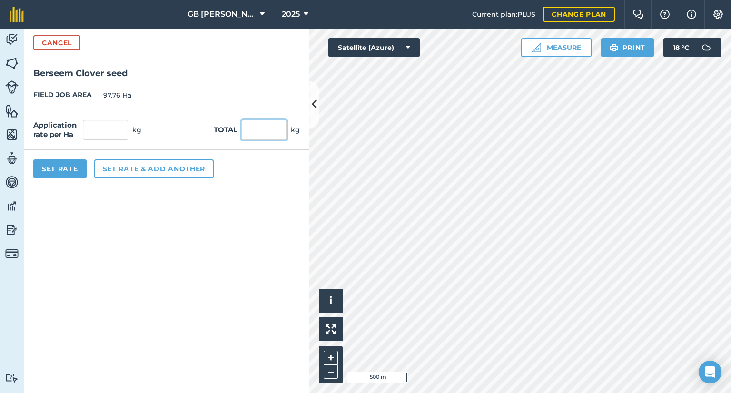
click at [260, 124] on input "text" at bounding box center [264, 130] width 46 height 20
type input "200"
type input "2.046"
click at [218, 171] on div "Set Rate Set rate & add another" at bounding box center [167, 169] width 286 height 38
click at [52, 168] on button "Set Rate" at bounding box center [59, 169] width 53 height 19
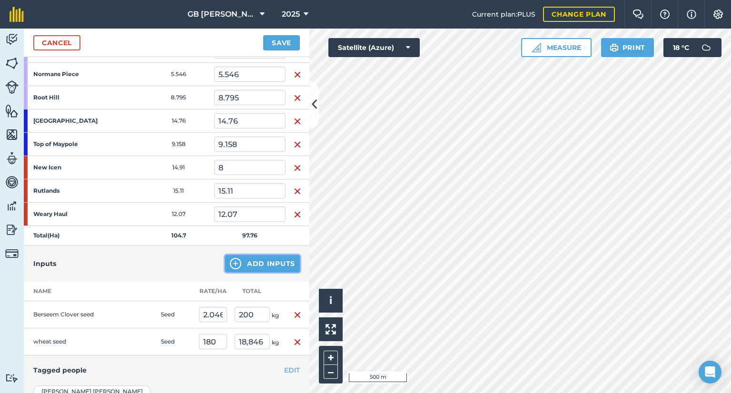
click at [244, 263] on button "Add Inputs" at bounding box center [262, 263] width 75 height 17
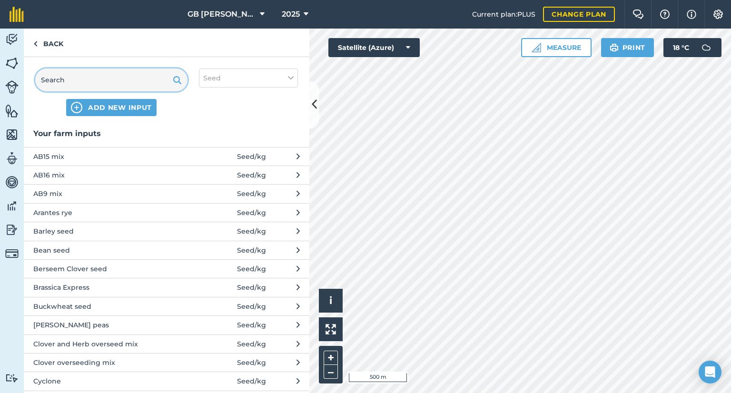
click at [86, 80] on input "text" at bounding box center [111, 80] width 152 height 23
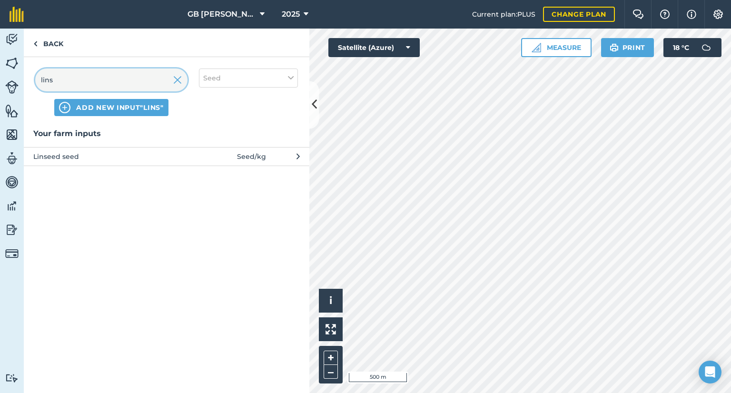
type input "lins"
click at [97, 151] on span "Linseed seed" at bounding box center [111, 156] width 156 height 10
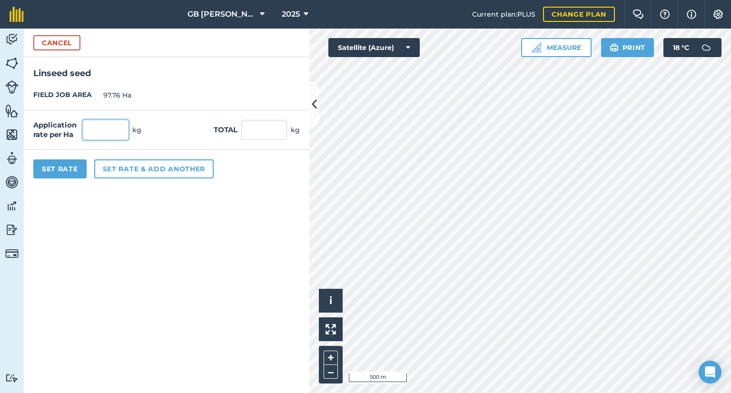
click at [100, 137] on input "text" at bounding box center [106, 130] width 46 height 20
click at [260, 135] on input "text" at bounding box center [264, 130] width 46 height 20
type input "500"
type input "5.115"
click at [223, 209] on form "Cancel Linseed seed FIELD JOB AREA 97.76 Ha Application rate per Ha 5.115 kg To…" at bounding box center [167, 211] width 286 height 365
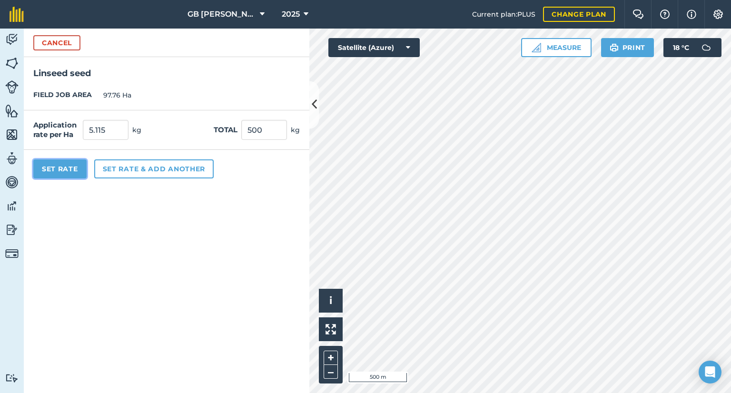
click at [72, 174] on button "Set Rate" at bounding box center [59, 169] width 53 height 19
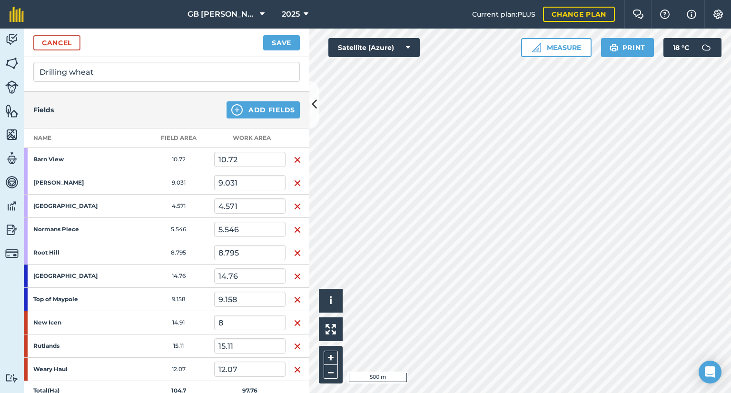
scroll to position [0, 0]
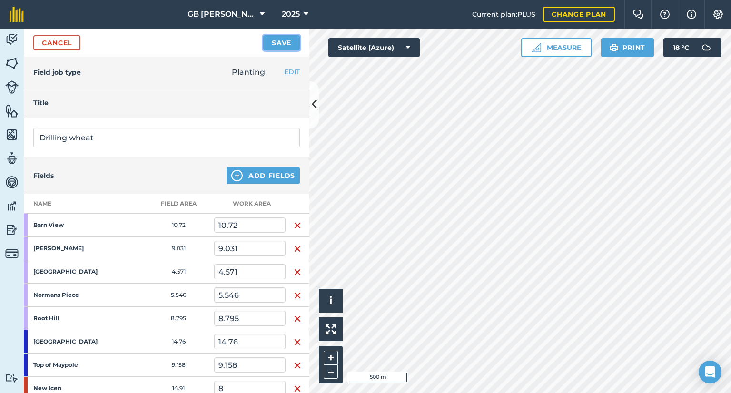
click at [274, 39] on button "Save" at bounding box center [281, 42] width 37 height 15
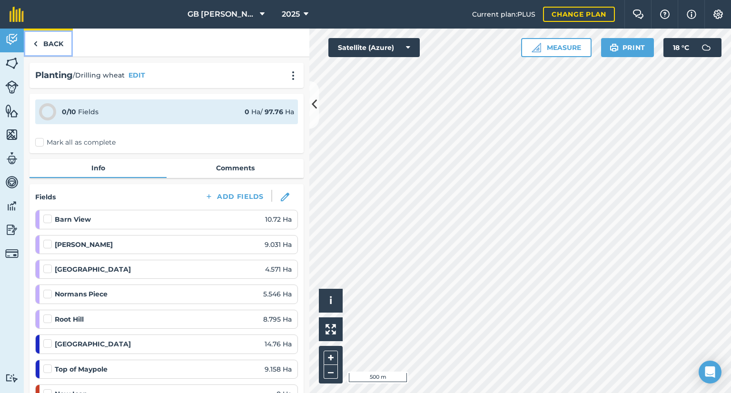
click at [52, 46] on link "Back" at bounding box center [48, 43] width 49 height 28
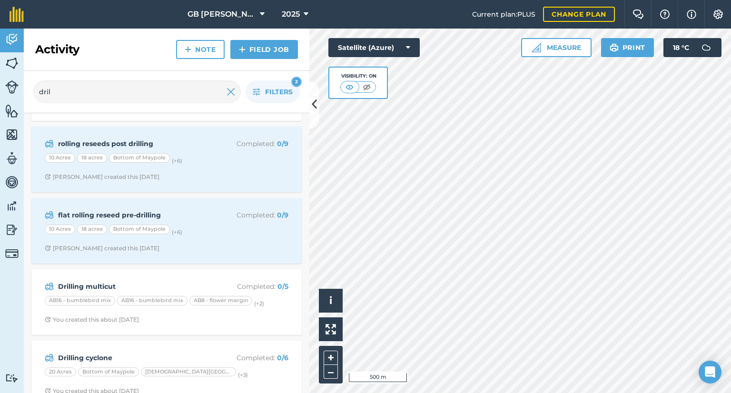
scroll to position [295, 0]
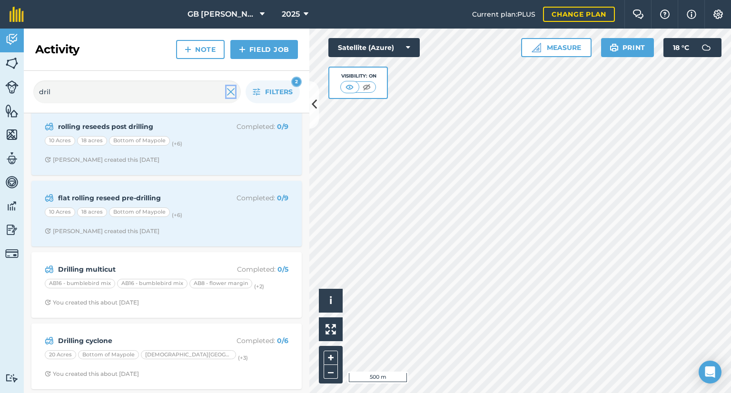
click at [229, 91] on img at bounding box center [231, 91] width 9 height 11
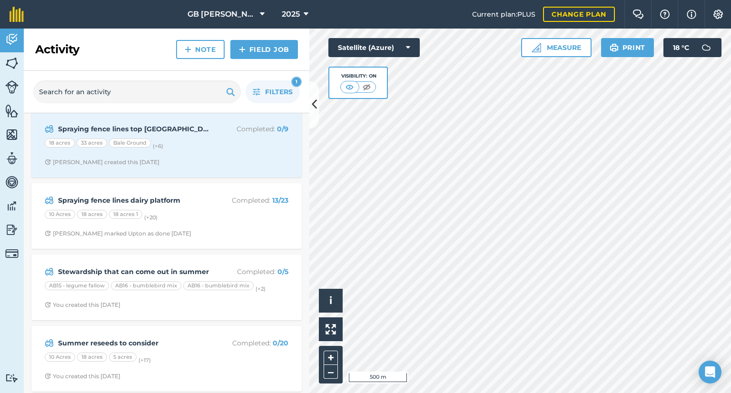
scroll to position [1150, 0]
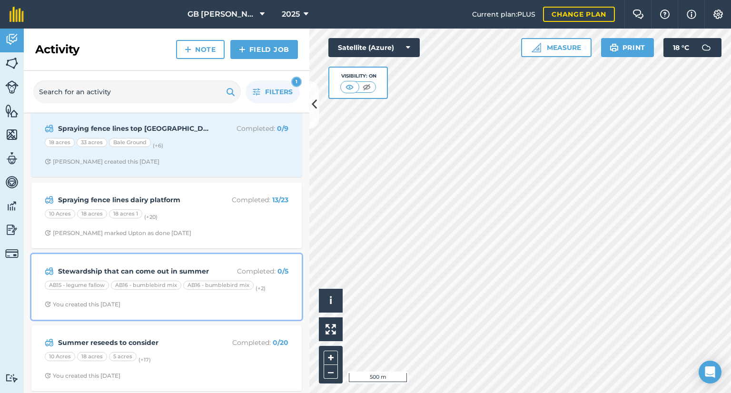
click at [192, 266] on strong "Stewardship that can come out in summer" at bounding box center [133, 271] width 151 height 10
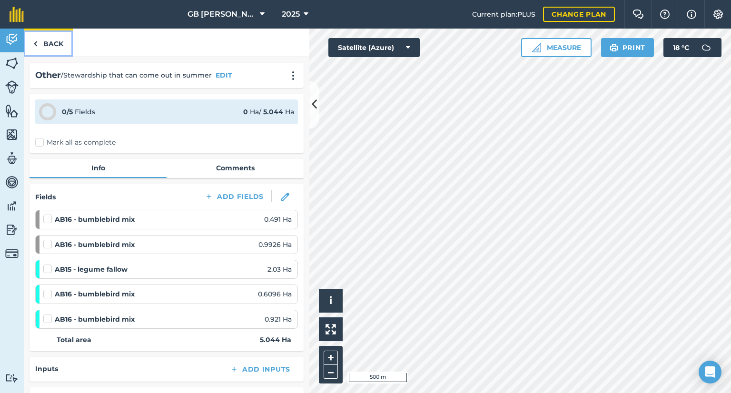
click at [61, 43] on link "Back" at bounding box center [48, 43] width 49 height 28
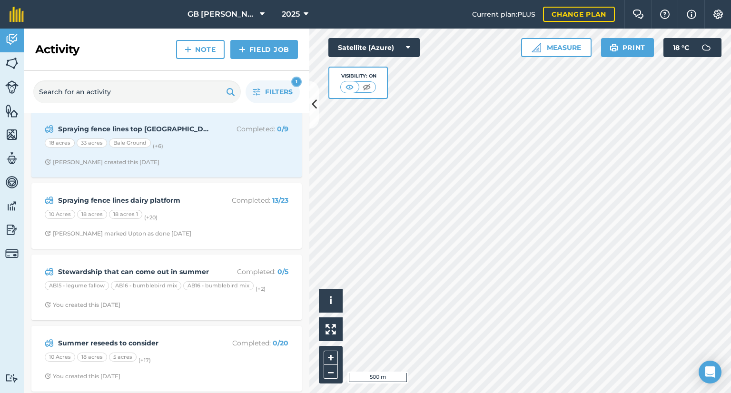
scroll to position [1150, 0]
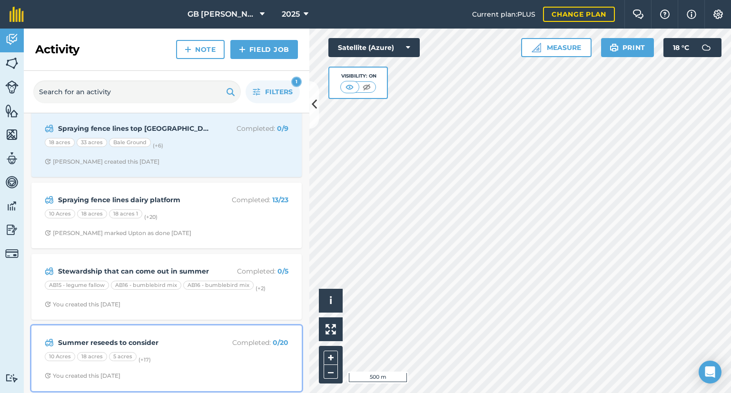
click at [170, 352] on div "10 Acres 18 acres 5 acres (+ 17 )" at bounding box center [167, 358] width 244 height 12
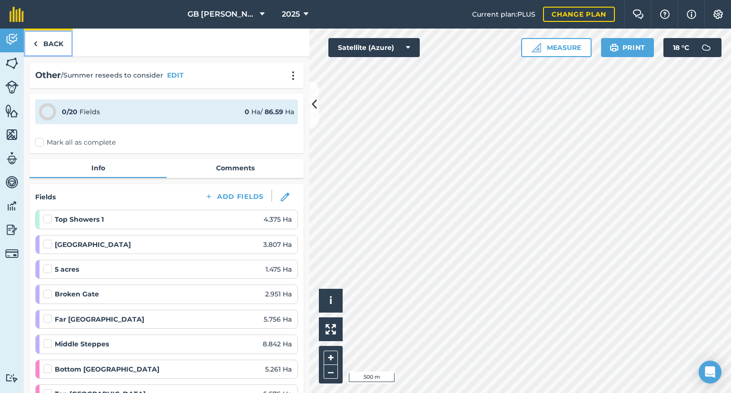
click at [58, 41] on link "Back" at bounding box center [48, 43] width 49 height 28
